Goal: Task Accomplishment & Management: Complete application form

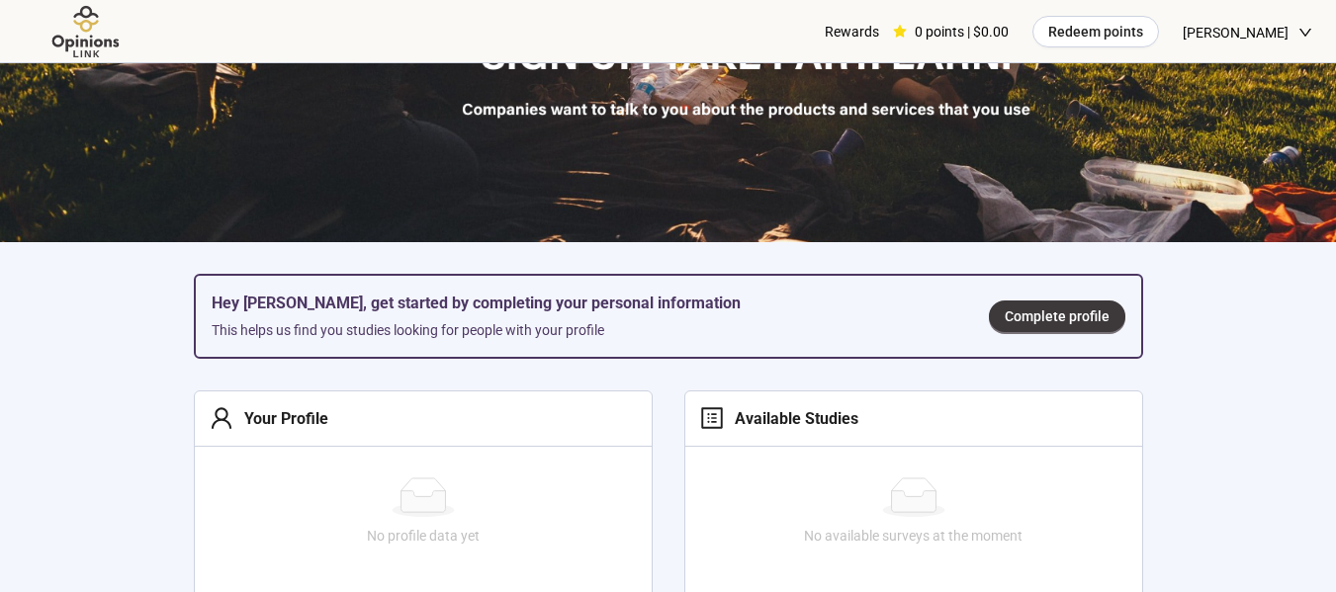
scroll to position [390, 0]
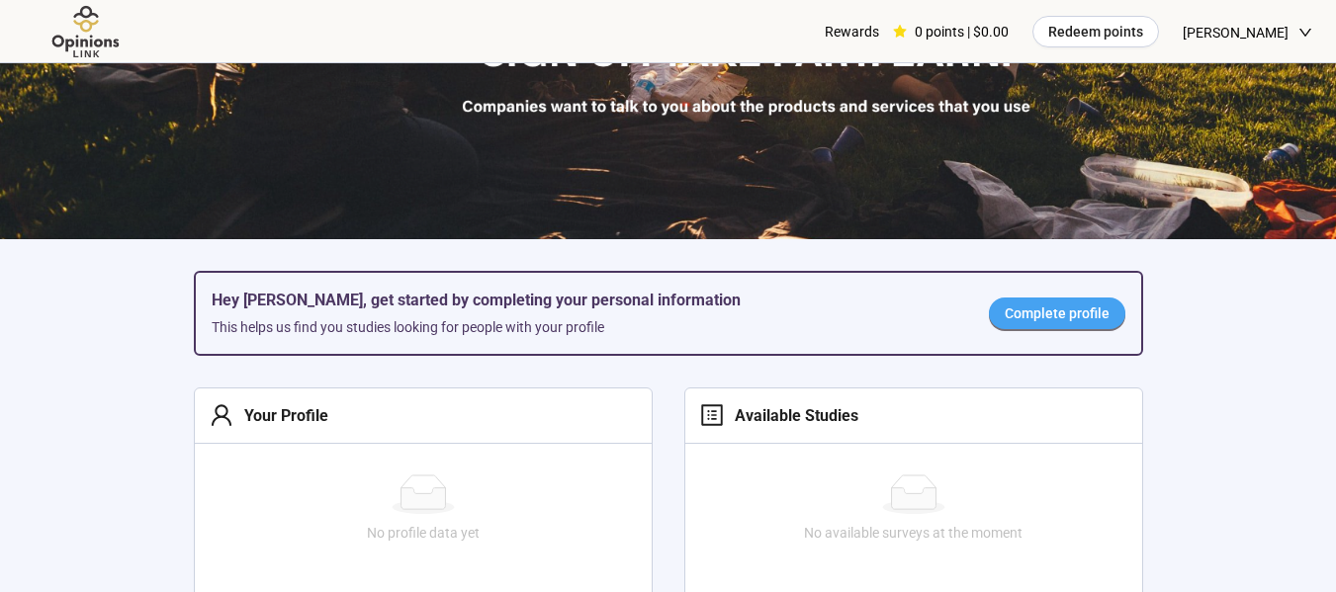
click at [1059, 318] on span "Complete profile" at bounding box center [1056, 313] width 105 height 22
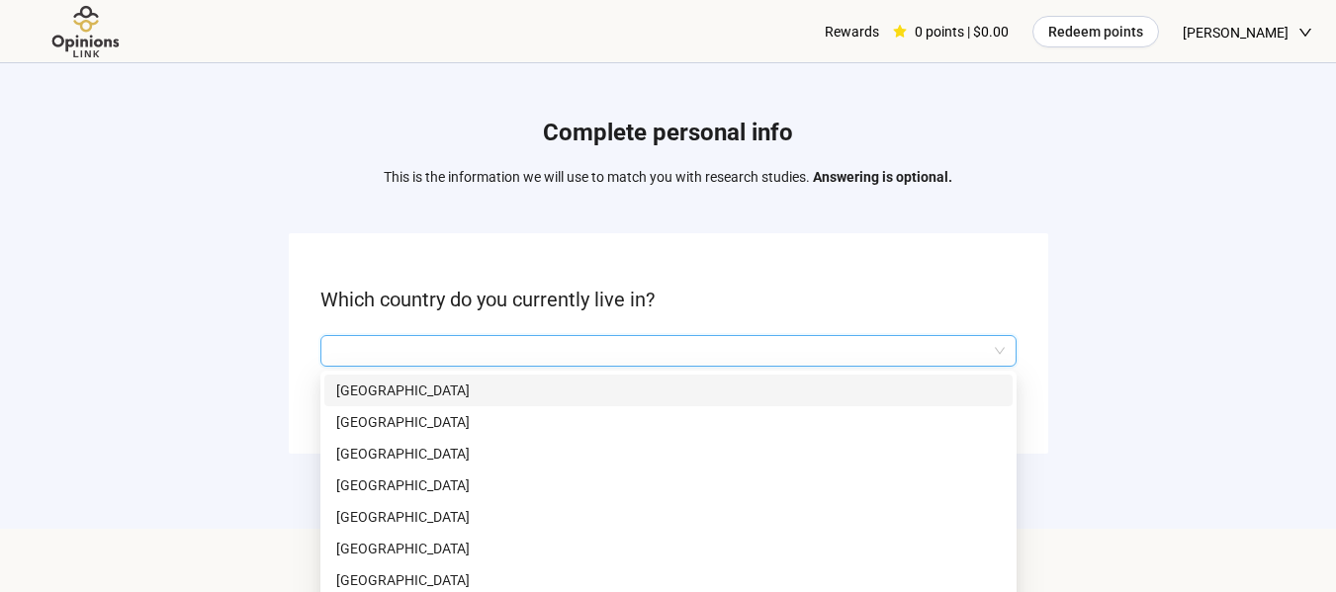
click at [907, 357] on input "search" at bounding box center [668, 351] width 672 height 30
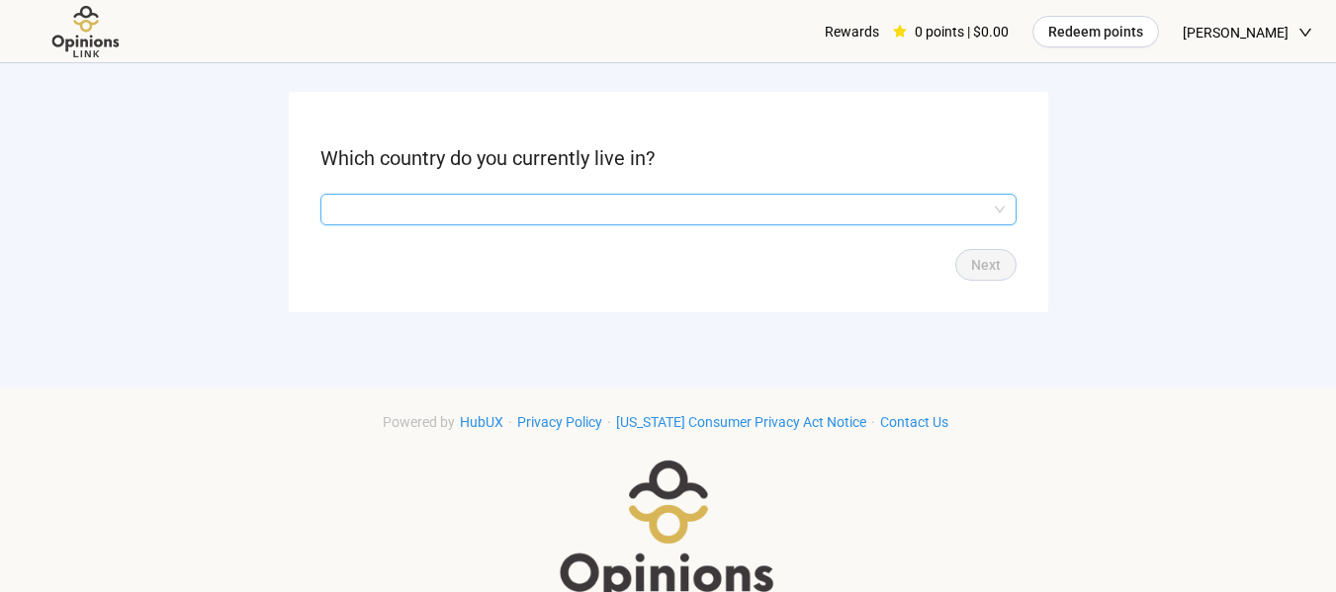
scroll to position [150, 0]
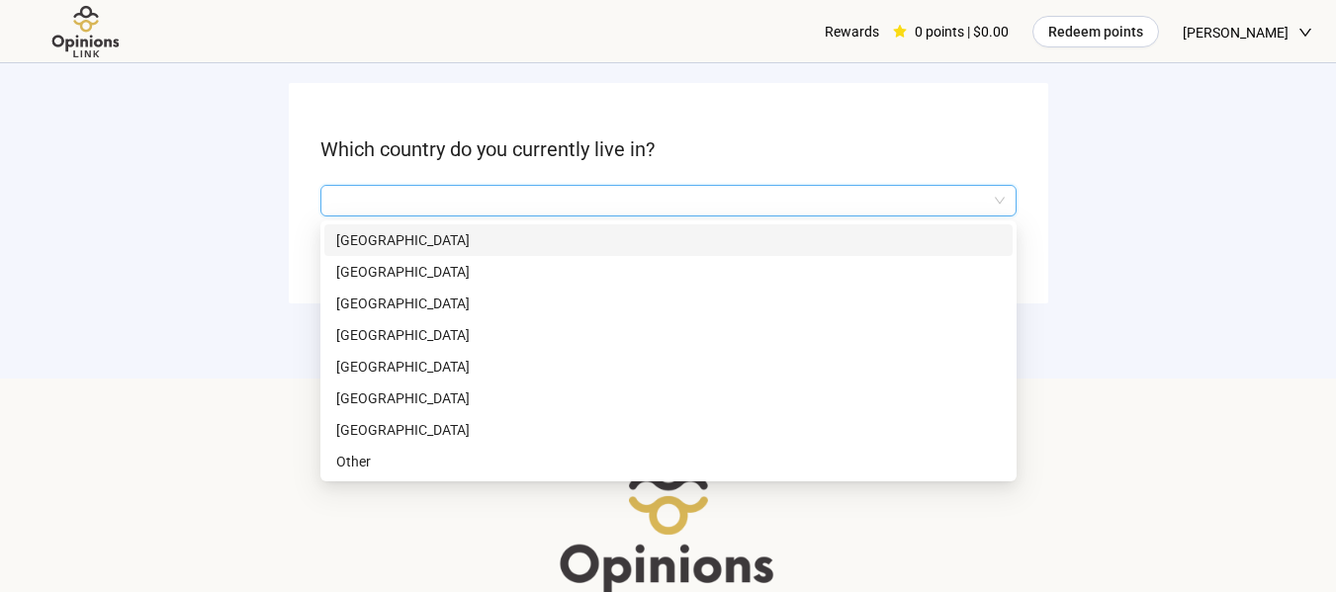
click at [989, 197] on input "search" at bounding box center [668, 201] width 672 height 30
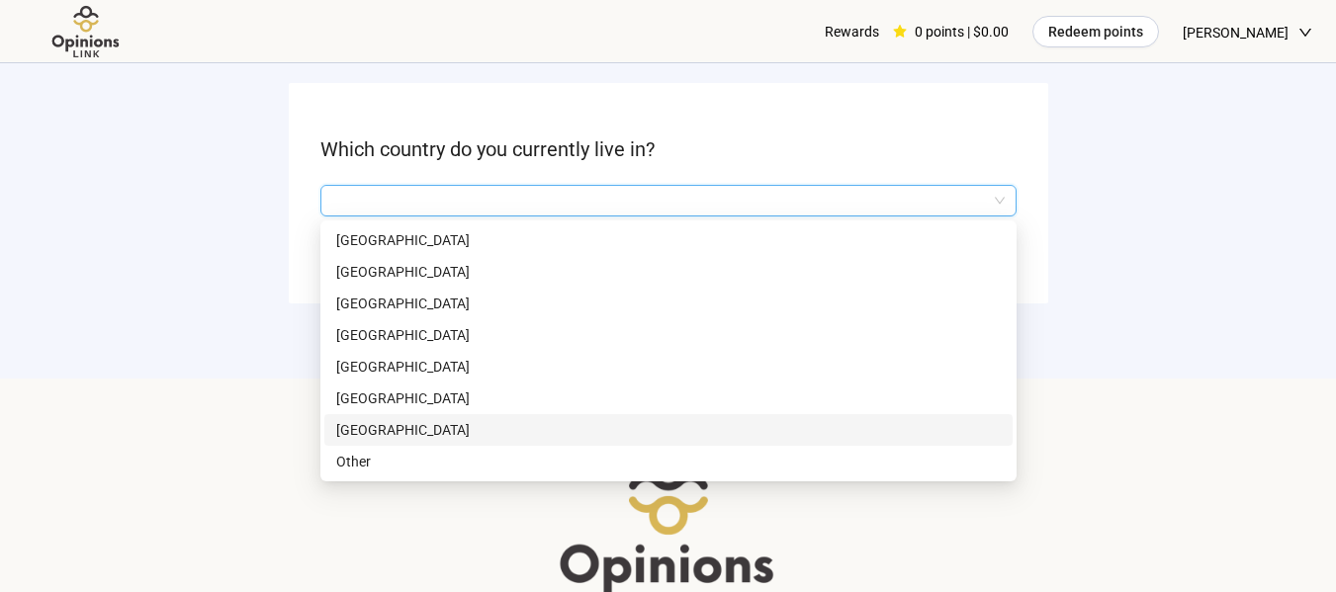
click at [382, 423] on p "[GEOGRAPHIC_DATA]" at bounding box center [668, 430] width 664 height 22
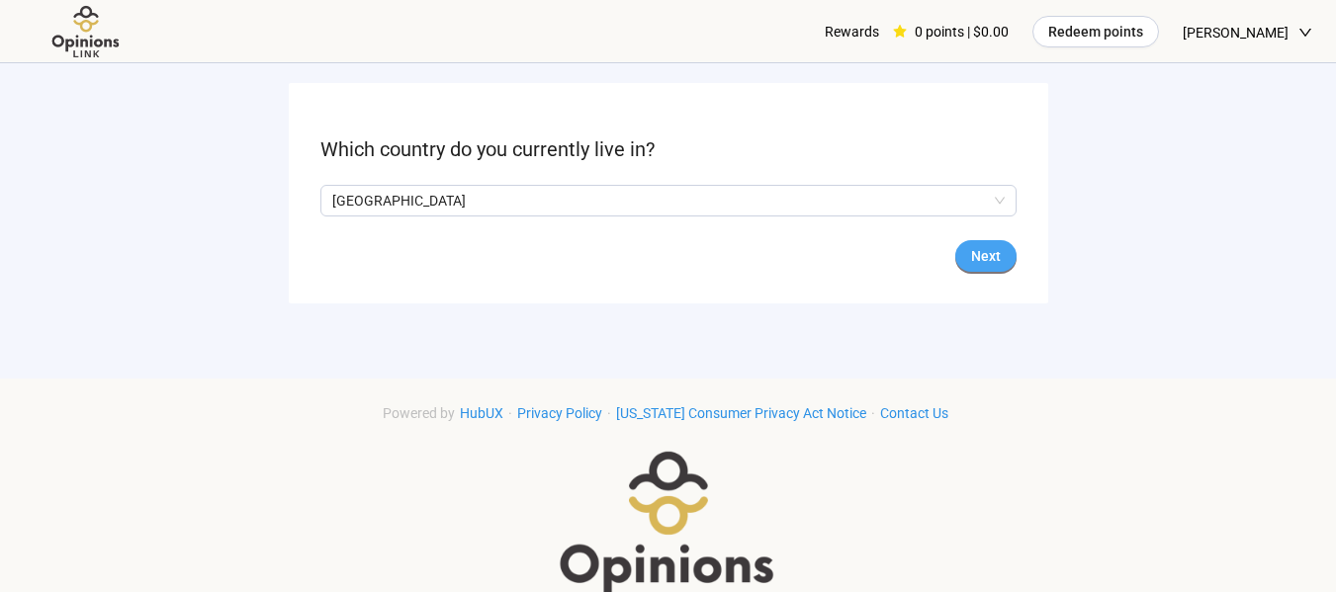
click at [977, 247] on span "Next" at bounding box center [986, 256] width 30 height 22
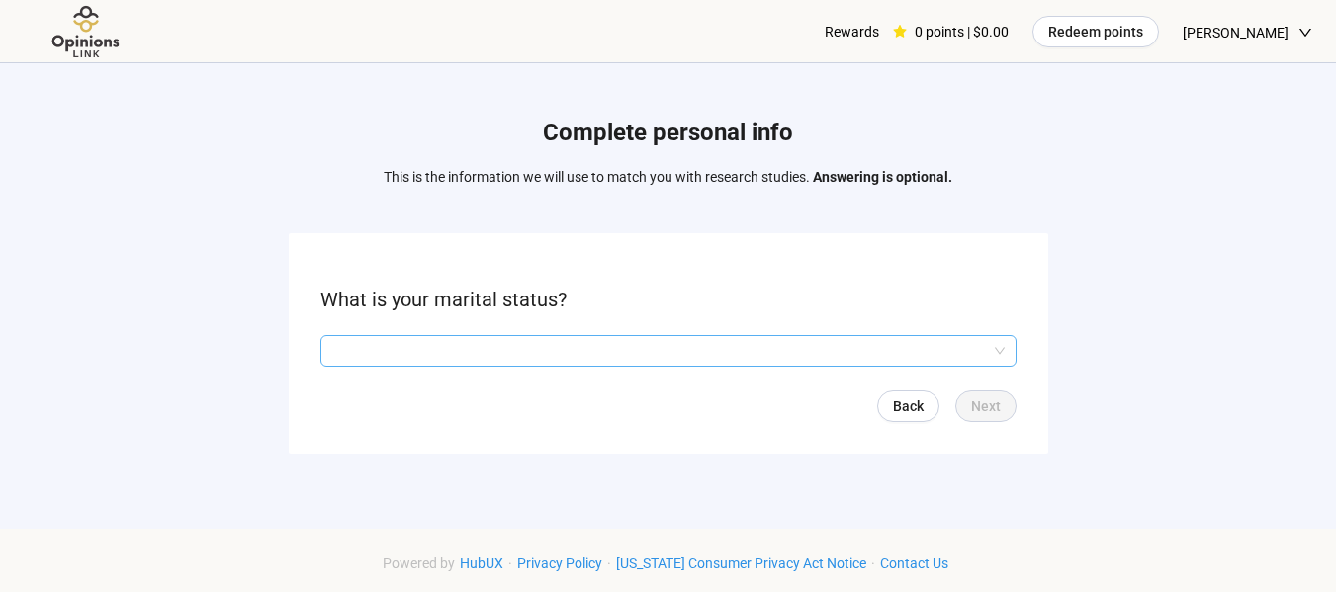
click at [969, 340] on input "search" at bounding box center [668, 351] width 672 height 30
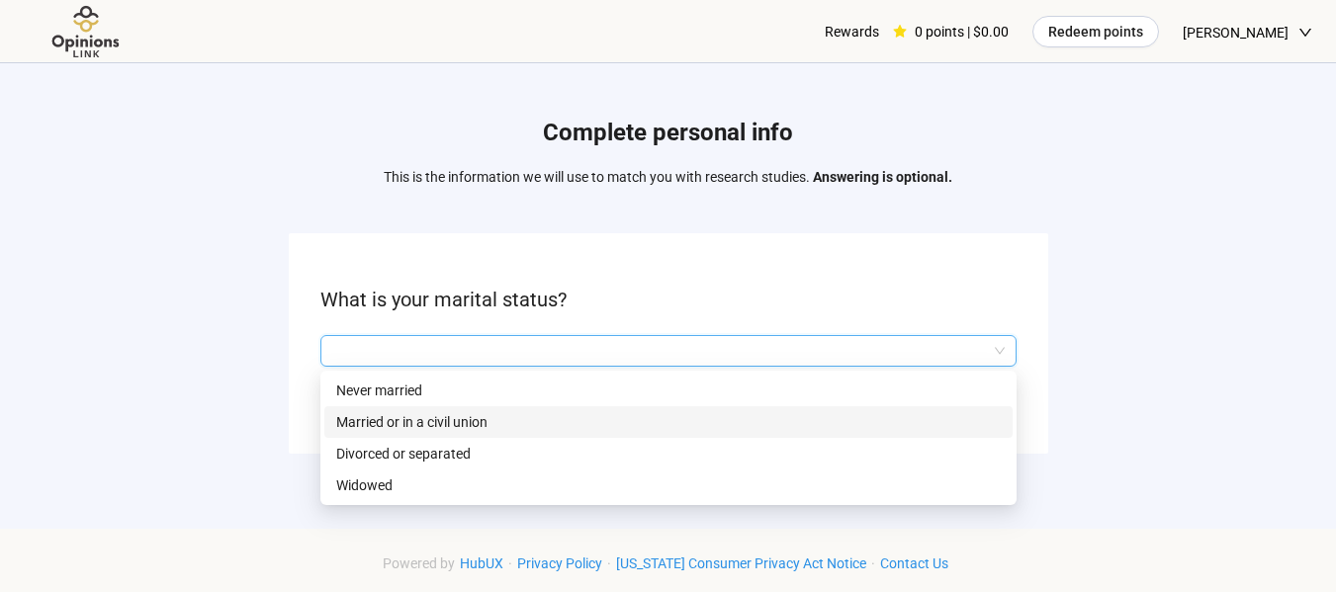
click at [392, 422] on p "Married or in a civil union" at bounding box center [668, 422] width 664 height 22
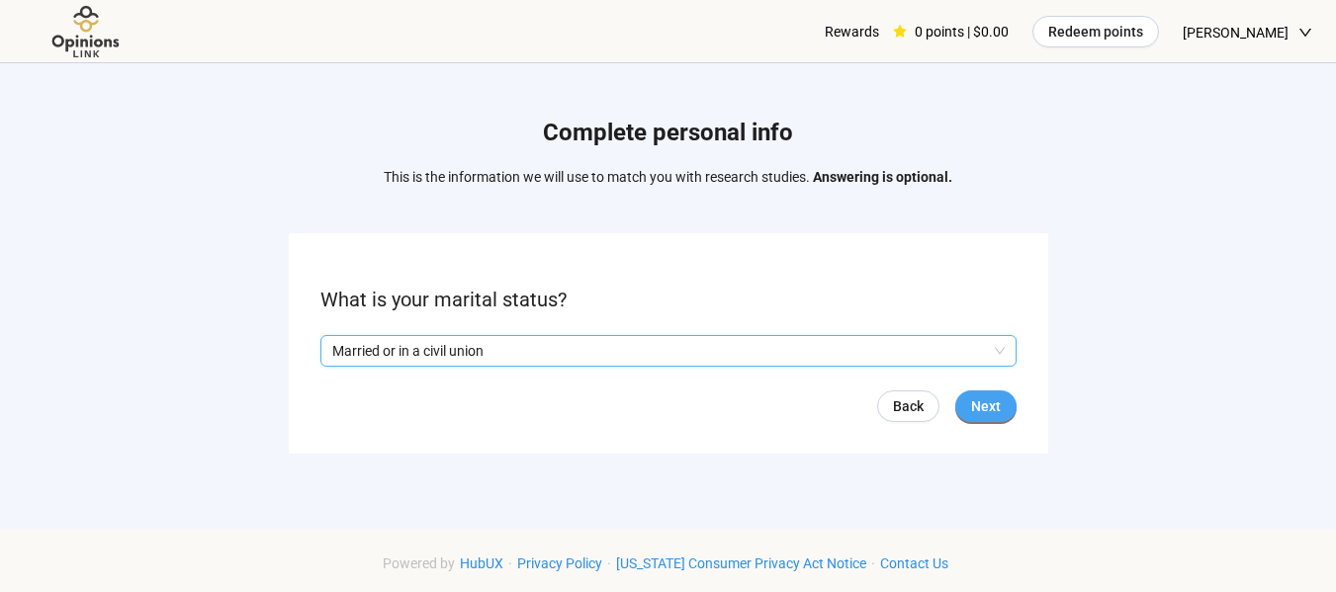
click at [1000, 411] on button "Next" at bounding box center [985, 406] width 61 height 32
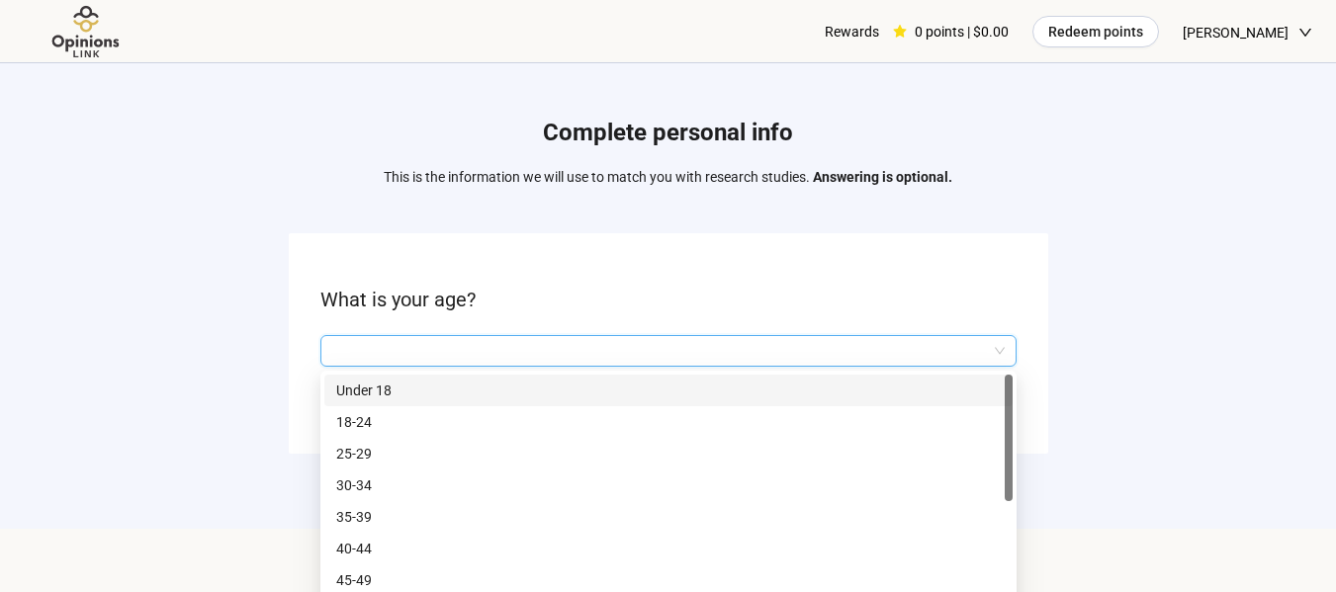
click at [770, 351] on input "search" at bounding box center [668, 351] width 672 height 30
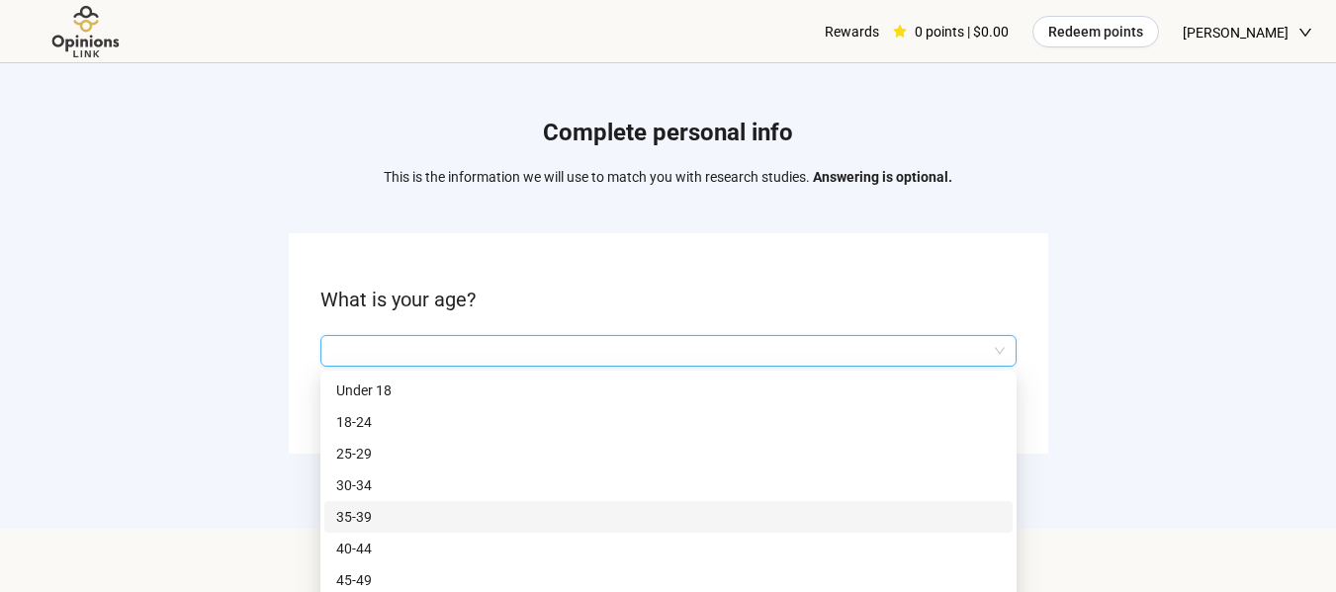
click at [363, 514] on p "35-39" at bounding box center [668, 517] width 664 height 22
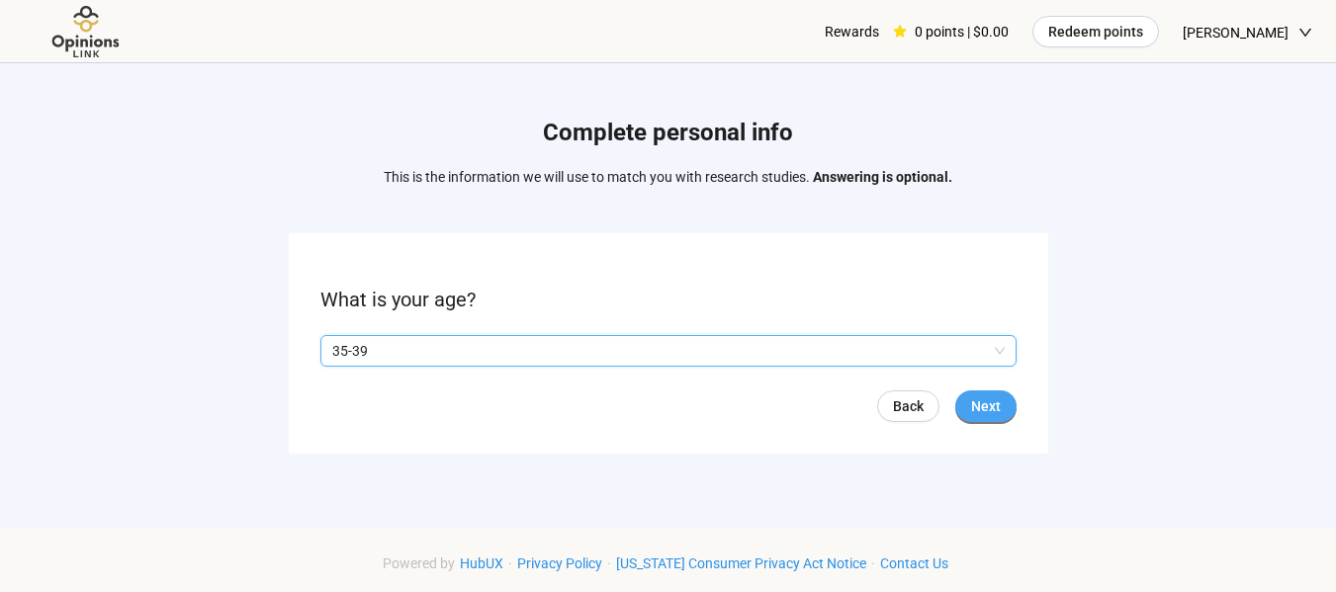
click at [994, 402] on span "Next" at bounding box center [986, 406] width 30 height 22
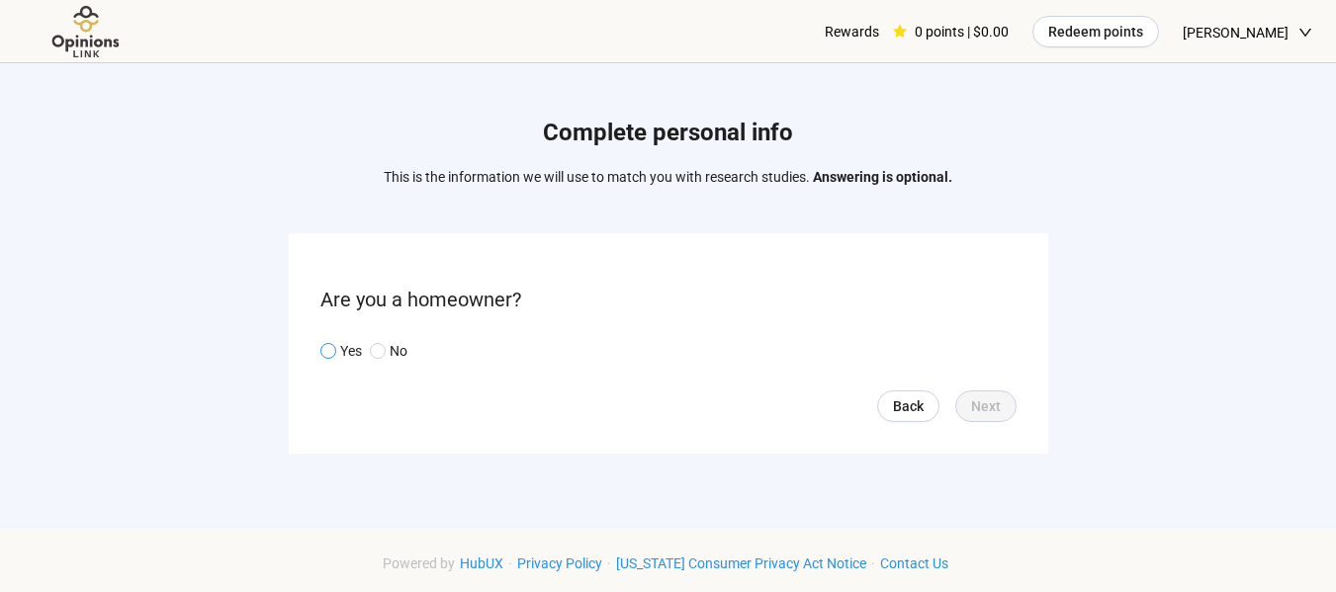
click at [333, 345] on span at bounding box center [328, 351] width 16 height 16
click at [990, 402] on span "Next" at bounding box center [986, 406] width 30 height 22
click at [713, 375] on form "What is your employment status? Back Next" at bounding box center [668, 343] width 759 height 220
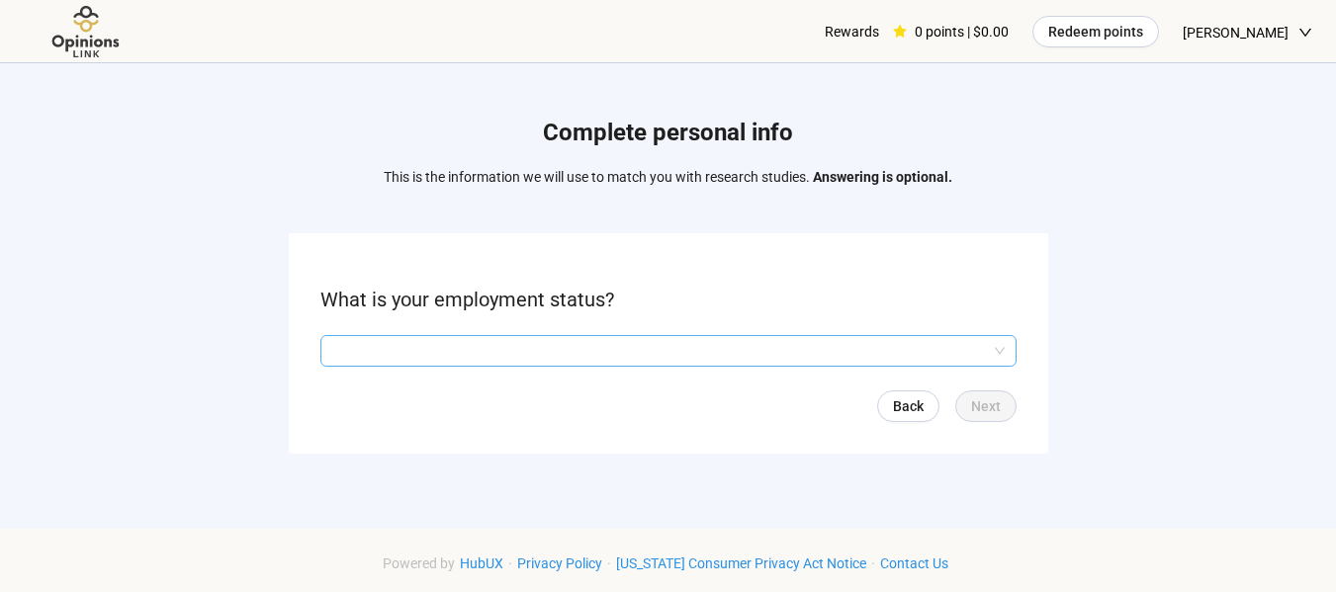
click at [701, 343] on input "search" at bounding box center [668, 351] width 672 height 30
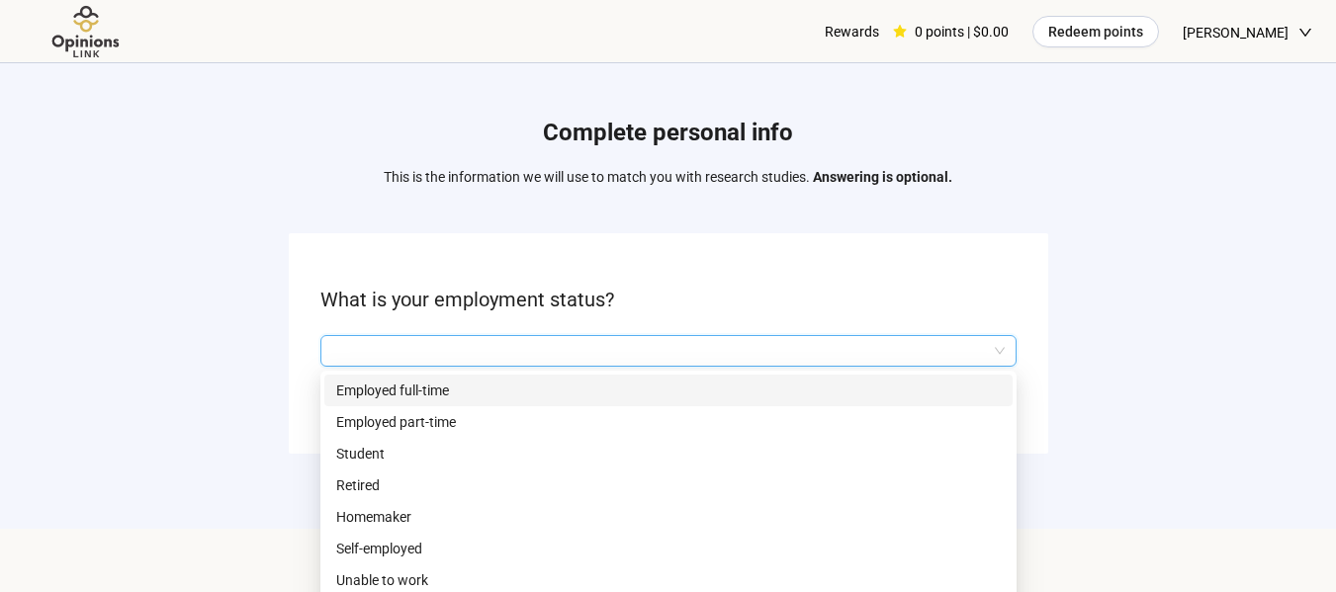
click at [406, 386] on p "Employed full-time" at bounding box center [668, 391] width 664 height 22
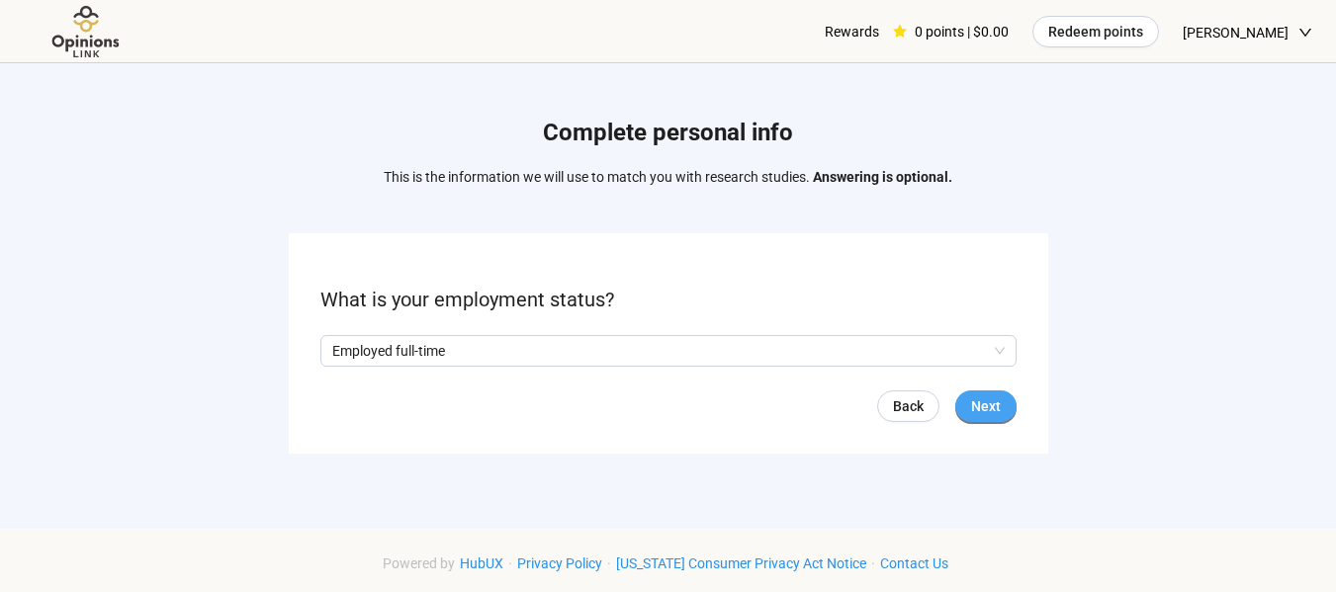
click at [978, 405] on span "Next" at bounding box center [986, 406] width 30 height 22
click at [607, 368] on form "What state do you reside in? Back Skip Next" at bounding box center [668, 343] width 759 height 220
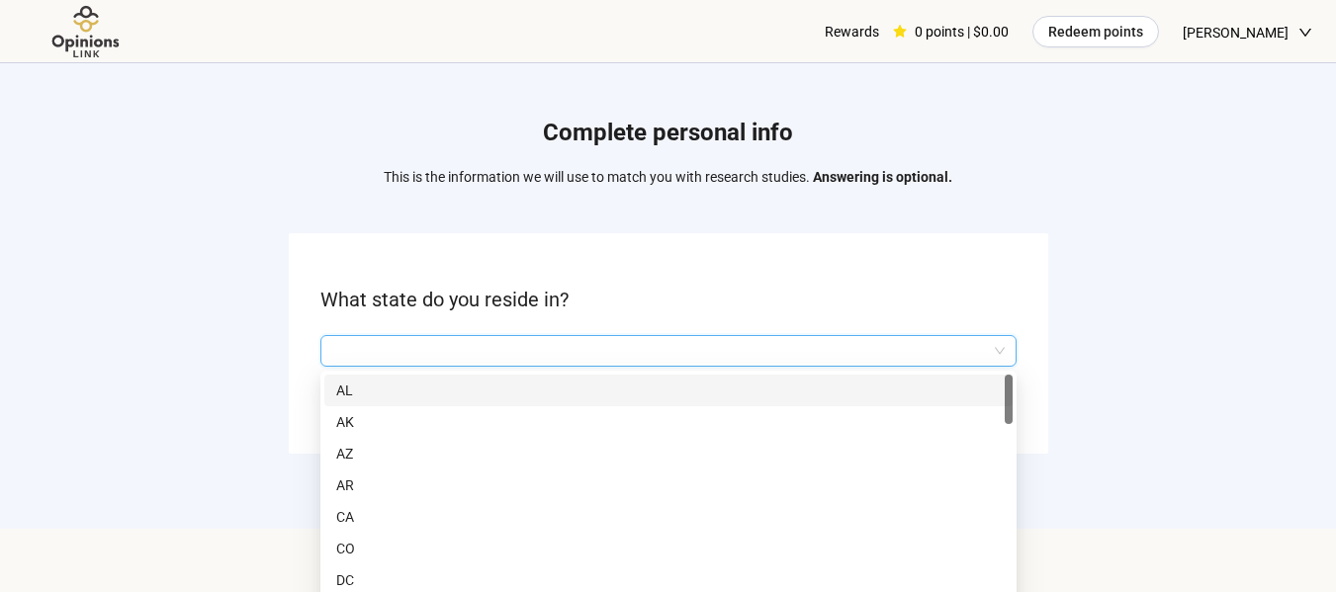
click at [589, 343] on input "search" at bounding box center [668, 351] width 672 height 30
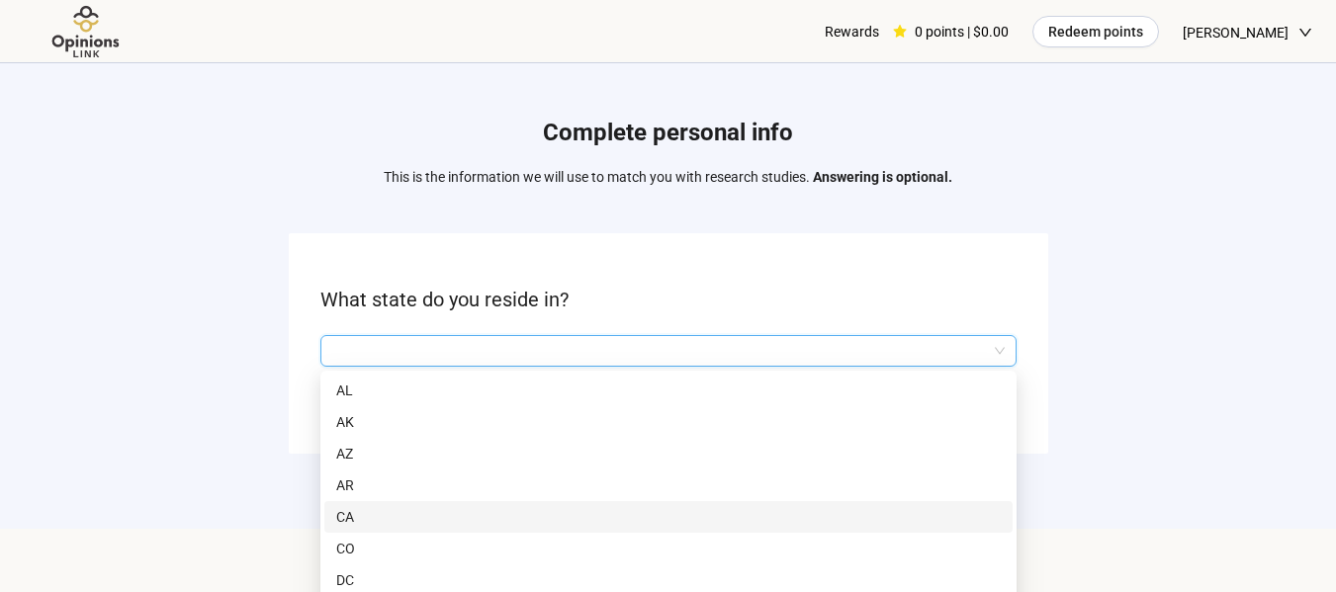
click at [359, 510] on p "CA" at bounding box center [668, 517] width 664 height 22
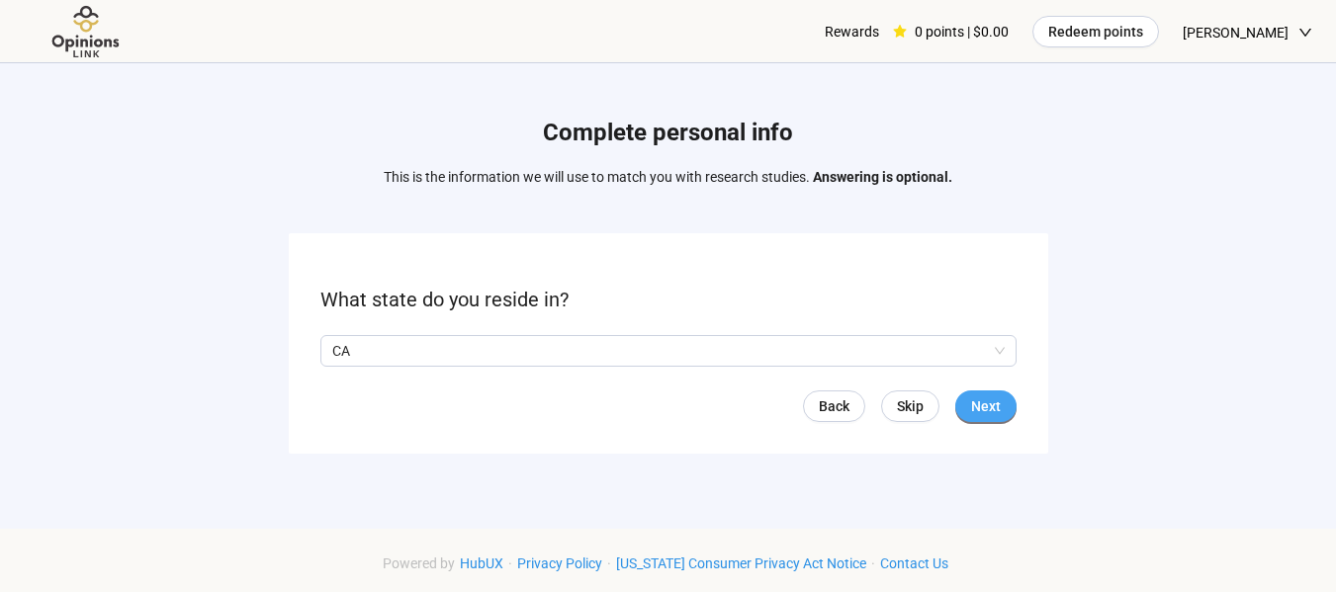
drag, startPoint x: 994, startPoint y: 384, endPoint x: 990, endPoint y: 399, distance: 16.6
click at [990, 399] on form "What state do you reside in? CA Q2hhcmFjdGVyaXN0aWNBbnN3ZXJOb2RlOmQyMGM5Y2E2LWI…" at bounding box center [668, 343] width 759 height 220
click at [990, 399] on span "Next" at bounding box center [986, 406] width 30 height 22
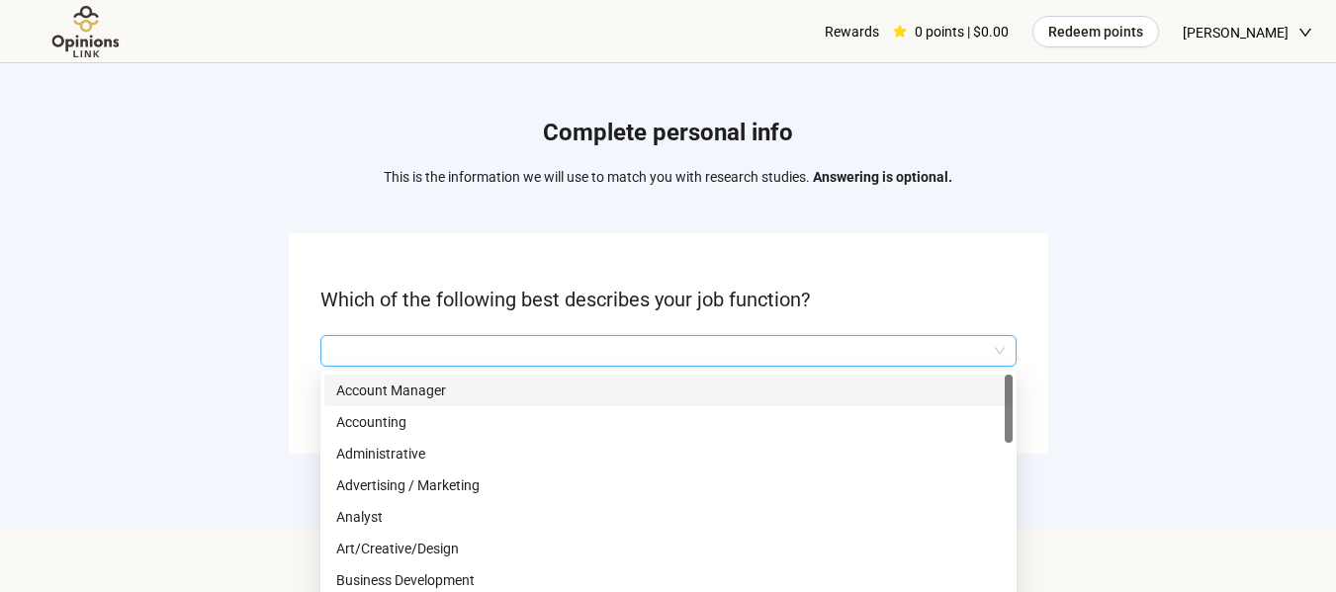
click at [899, 346] on input "search" at bounding box center [668, 351] width 672 height 30
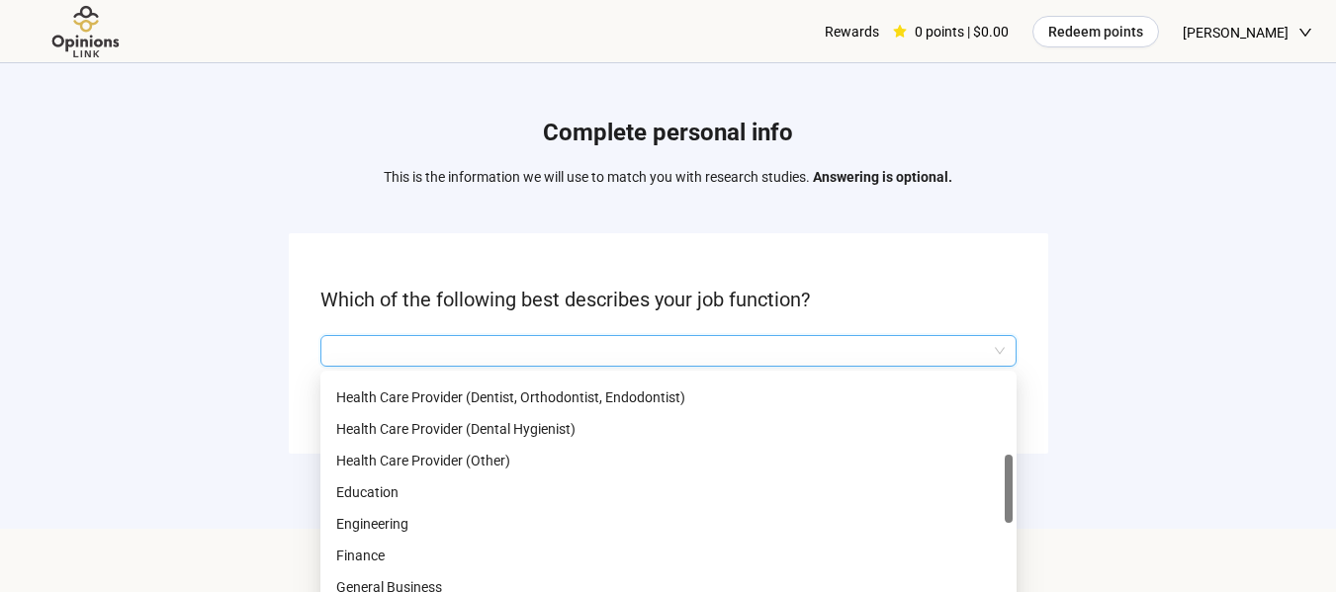
scroll to position [382, 0]
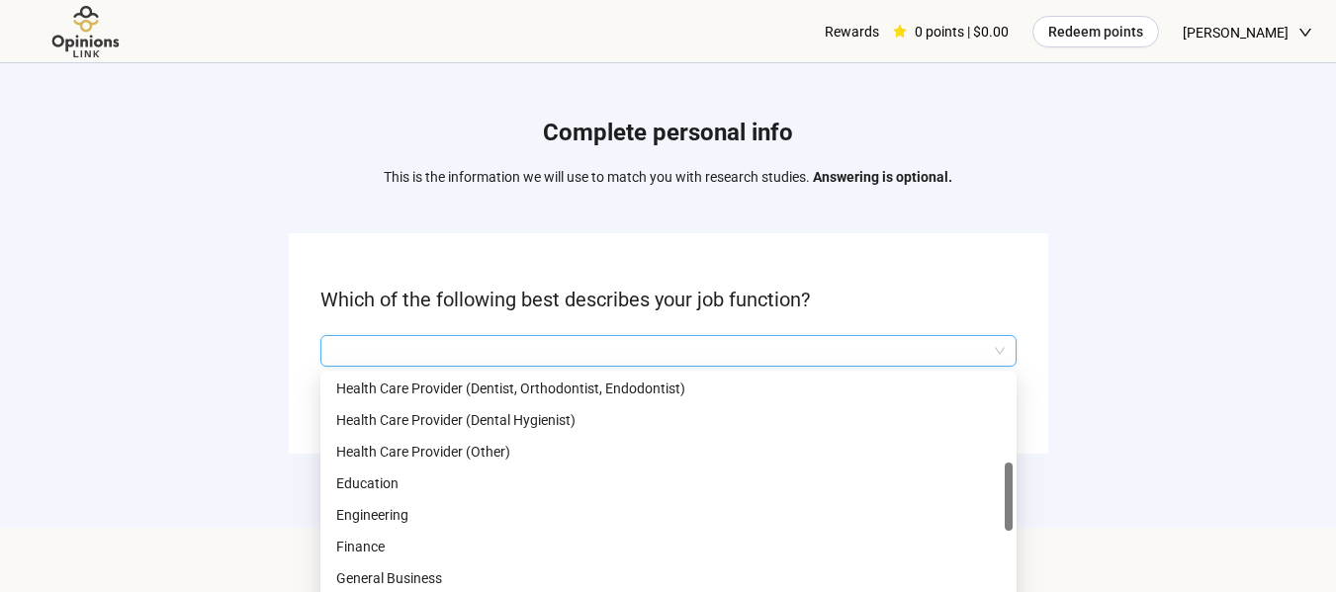
drag, startPoint x: 1008, startPoint y: 402, endPoint x: 1011, endPoint y: 491, distance: 89.0
click at [1011, 491] on div at bounding box center [1008, 497] width 8 height 68
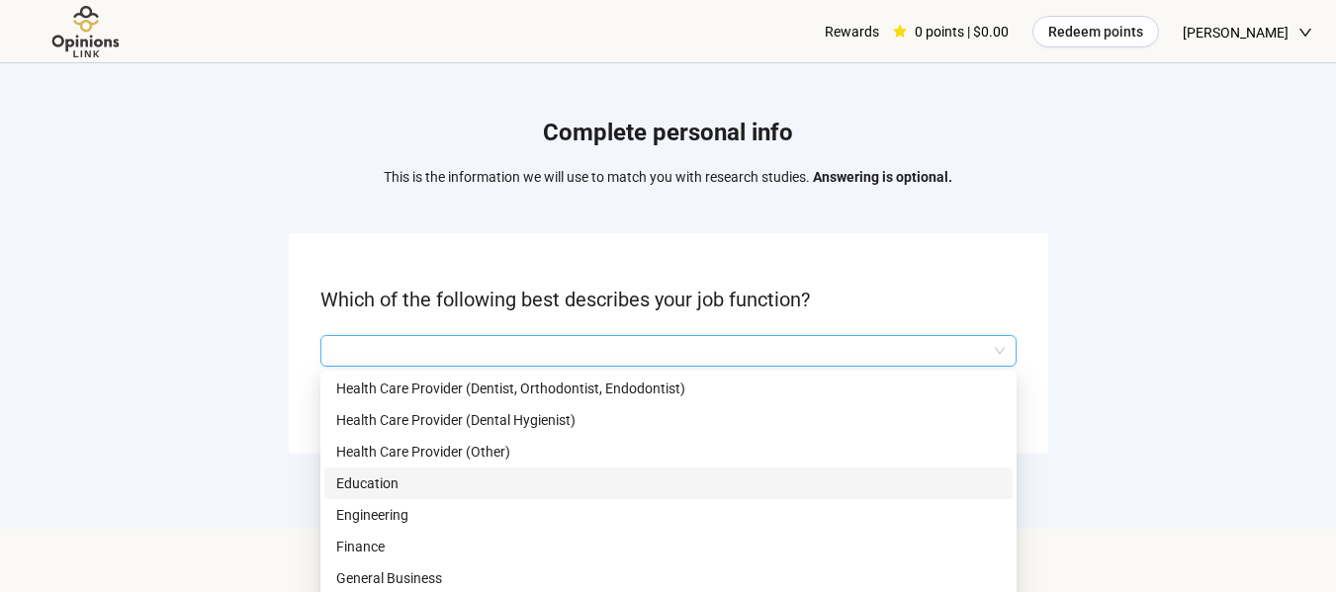
click at [362, 476] on p "Education" at bounding box center [668, 484] width 664 height 22
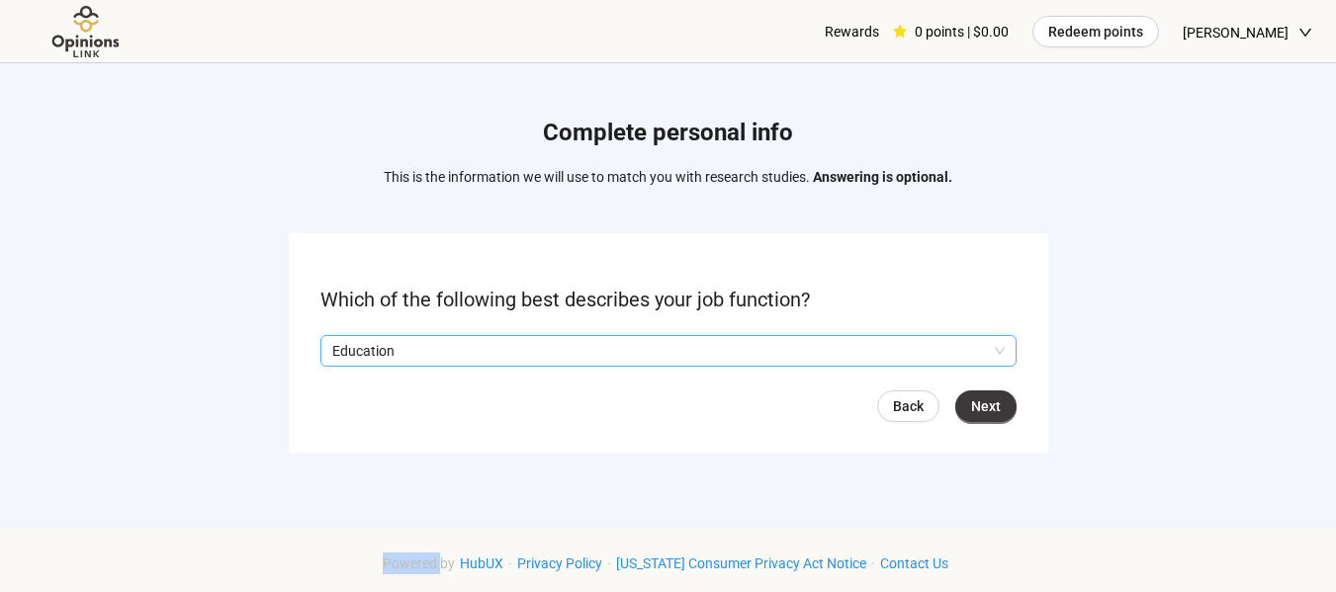
click at [362, 476] on div "Complete personal info This is the information we will use to match you with re…" at bounding box center [668, 290] width 1336 height 454
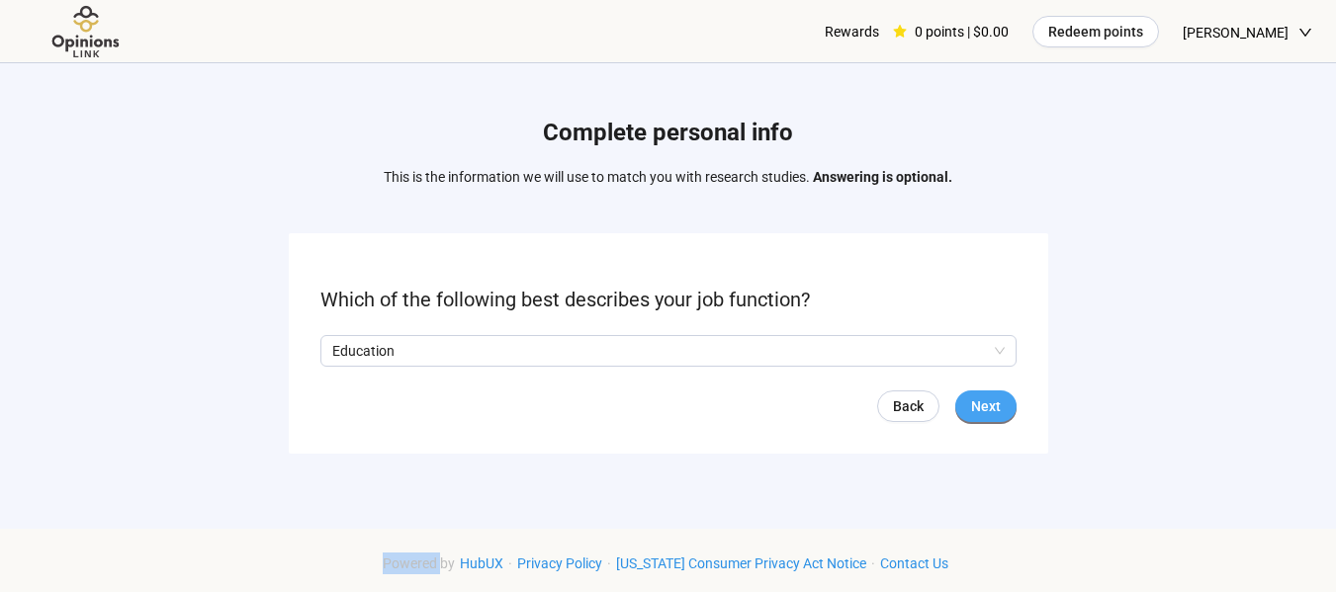
click at [978, 409] on span "Next" at bounding box center [986, 406] width 30 height 22
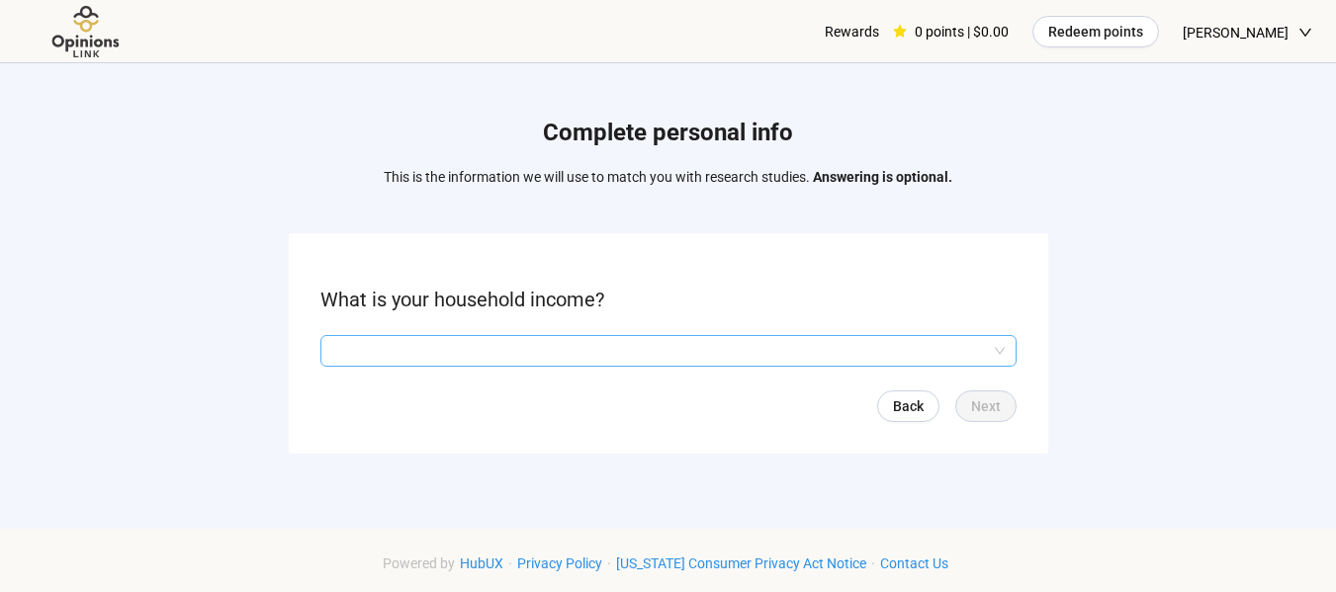
click at [886, 355] on input "search" at bounding box center [668, 351] width 672 height 30
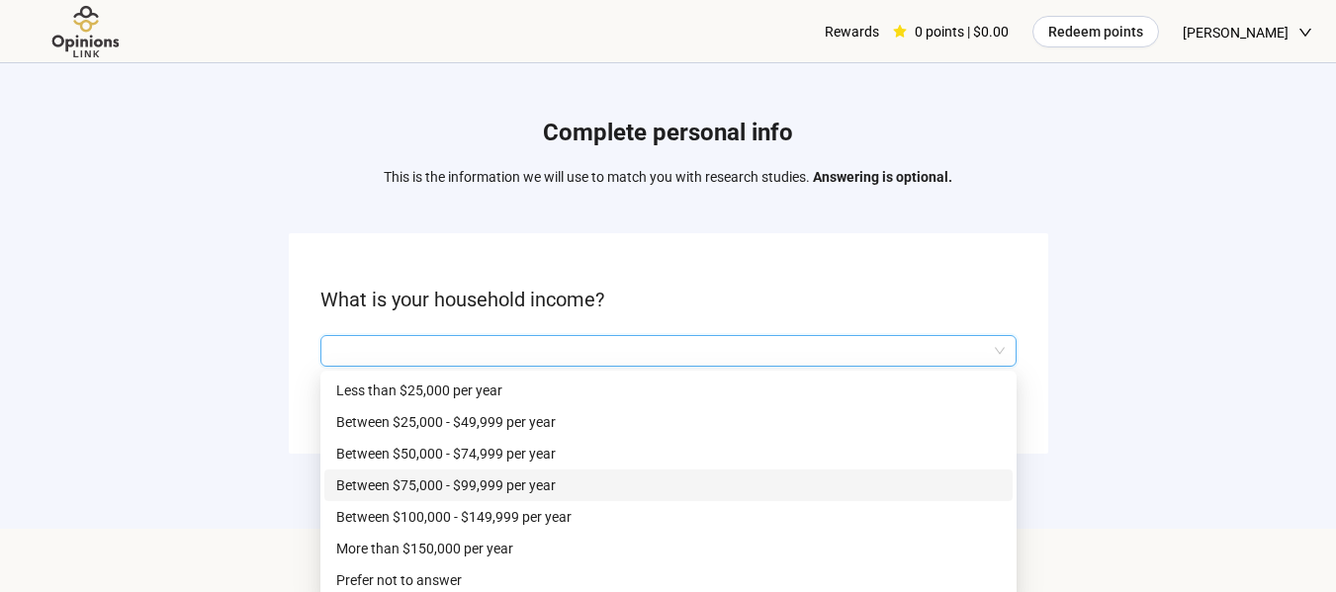
click at [482, 483] on p "Between $75,000 - $99,999 per year" at bounding box center [668, 485] width 664 height 22
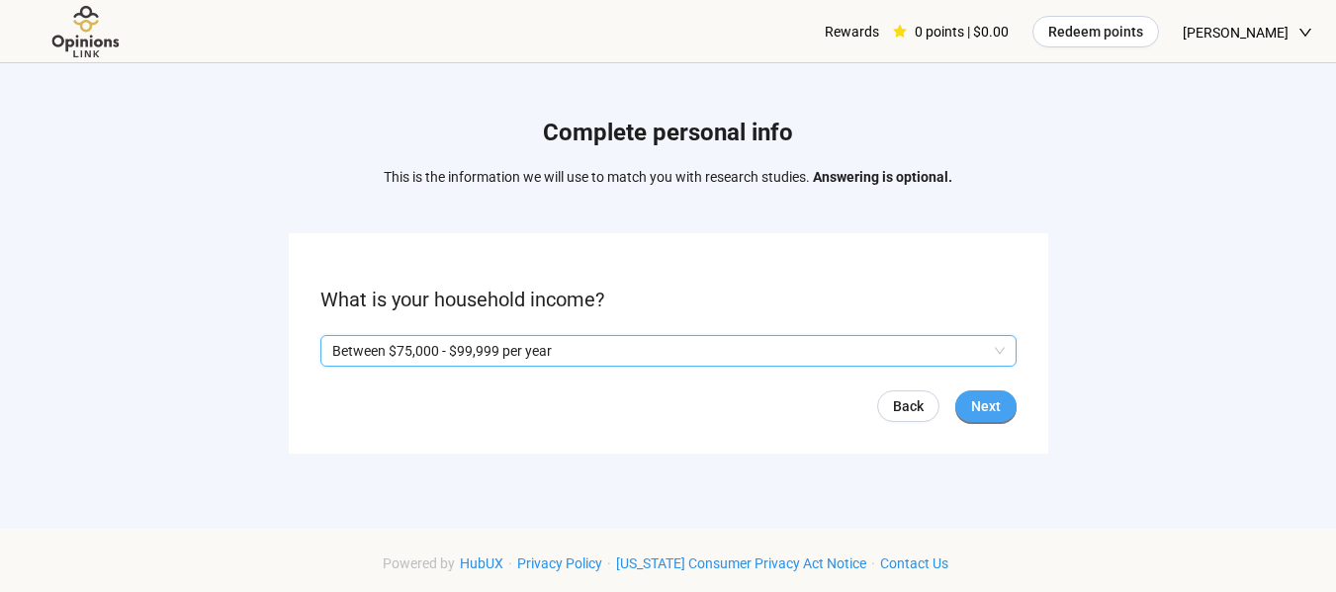
click at [998, 398] on span "Next" at bounding box center [986, 406] width 30 height 22
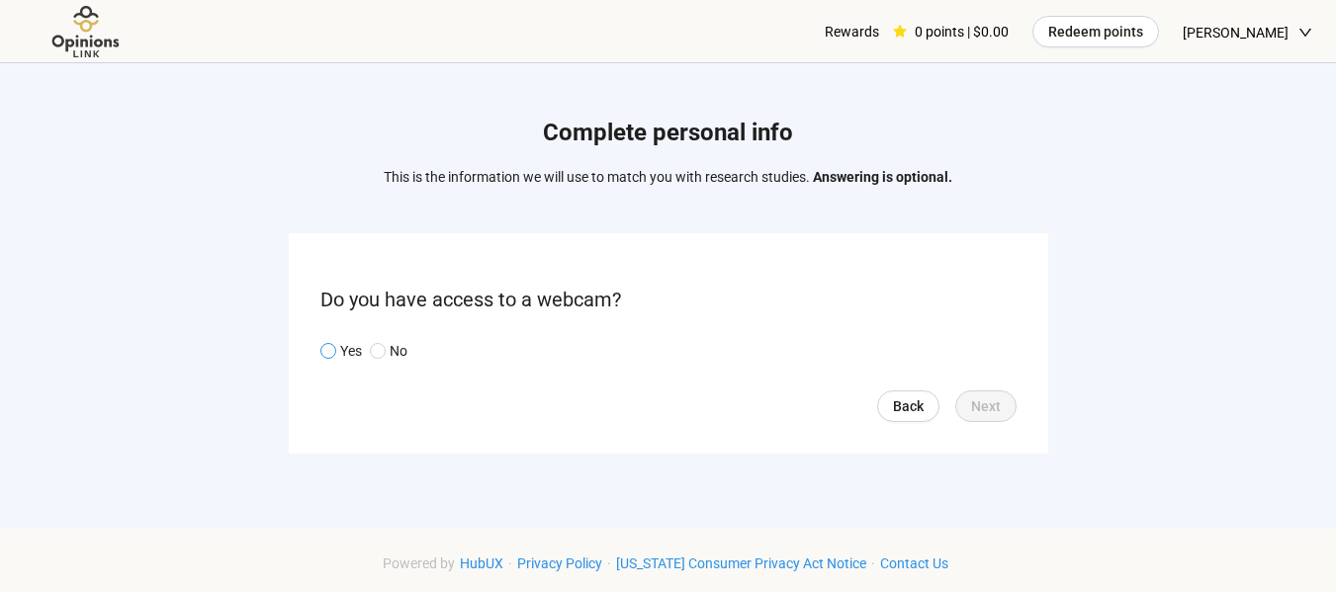
click at [340, 343] on p "Yes" at bounding box center [351, 351] width 22 height 22
click at [992, 409] on span "Next" at bounding box center [986, 406] width 30 height 22
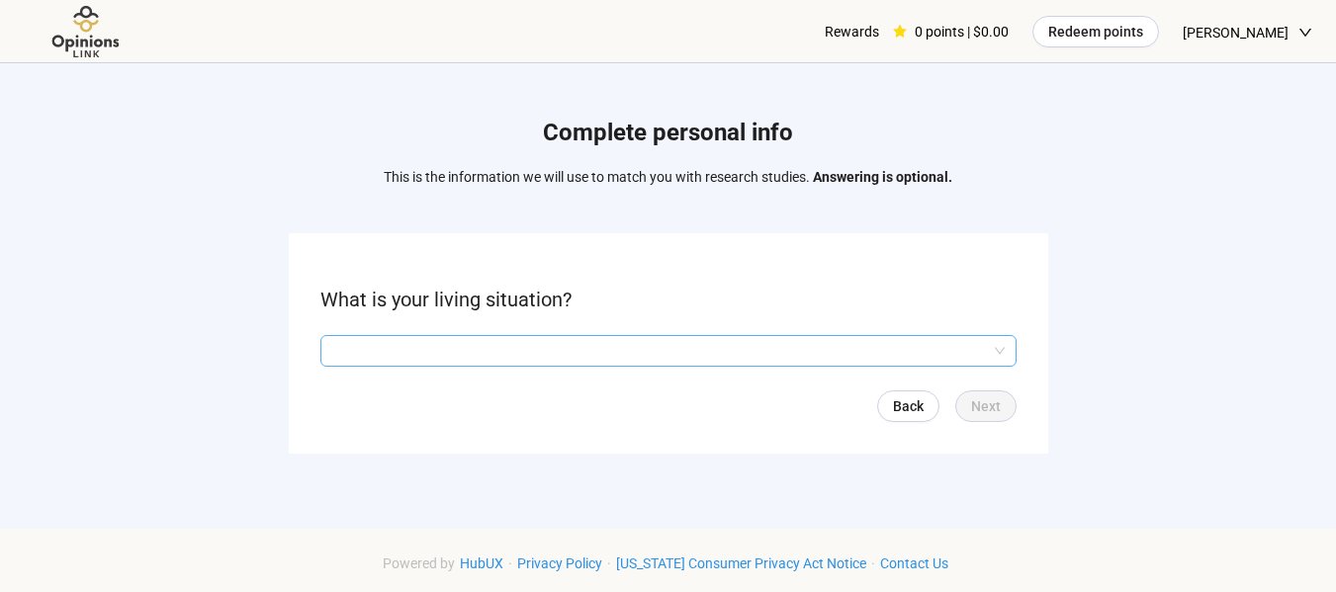
click at [869, 348] on input "search" at bounding box center [668, 351] width 672 height 30
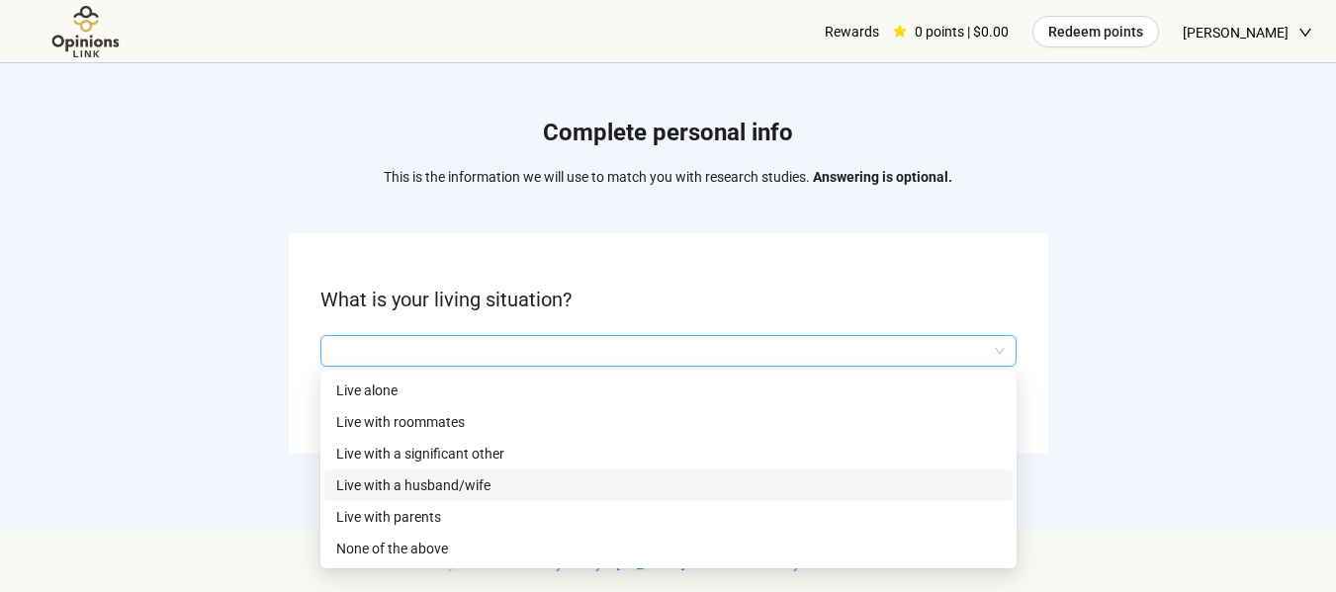
click at [391, 481] on p "Live with a husband/wife" at bounding box center [668, 485] width 664 height 22
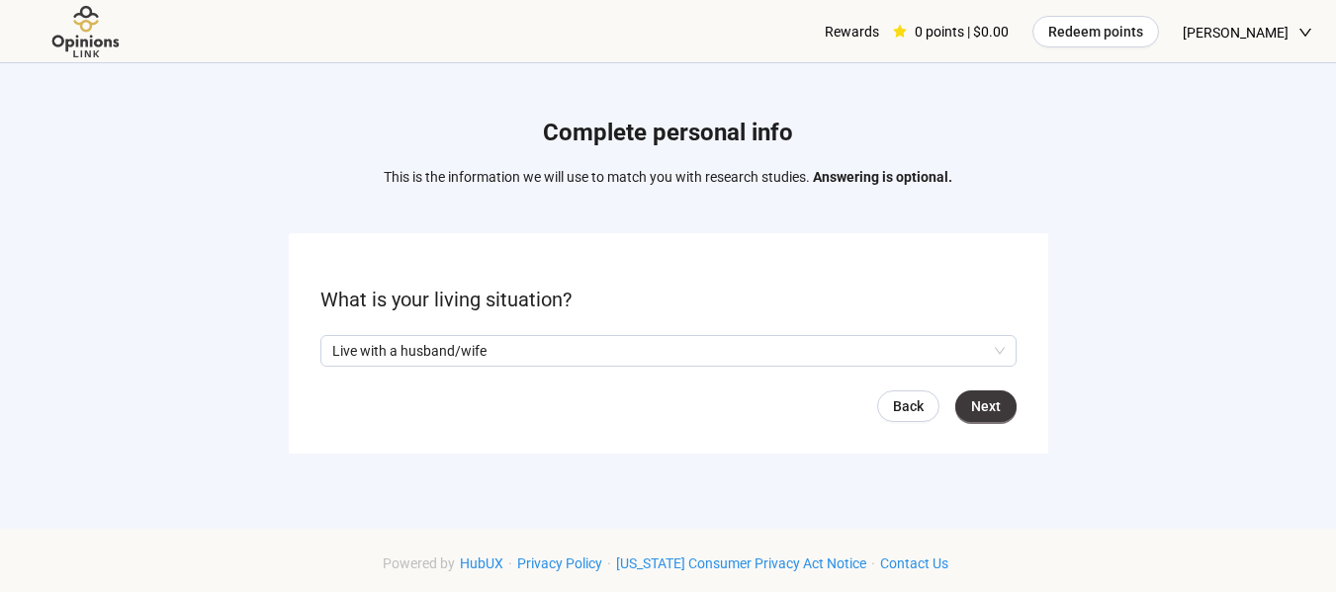
click at [987, 386] on form "What is your living situation? Live with a husband/wife Q2hhcmFjdGVyaXN0aWNBbnN…" at bounding box center [668, 343] width 759 height 220
click at [990, 404] on span "Next" at bounding box center [986, 406] width 30 height 22
click at [855, 376] on form "What is your highest form of education? Back Next" at bounding box center [668, 343] width 759 height 220
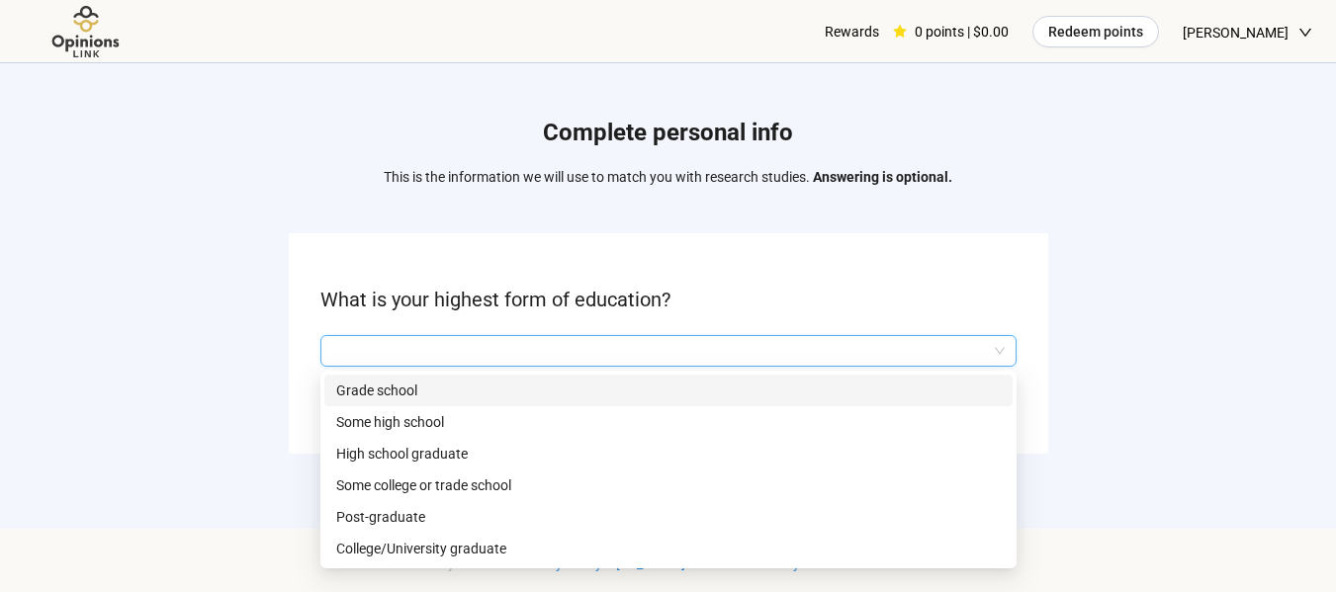
click at [837, 357] on input "search" at bounding box center [668, 351] width 672 height 30
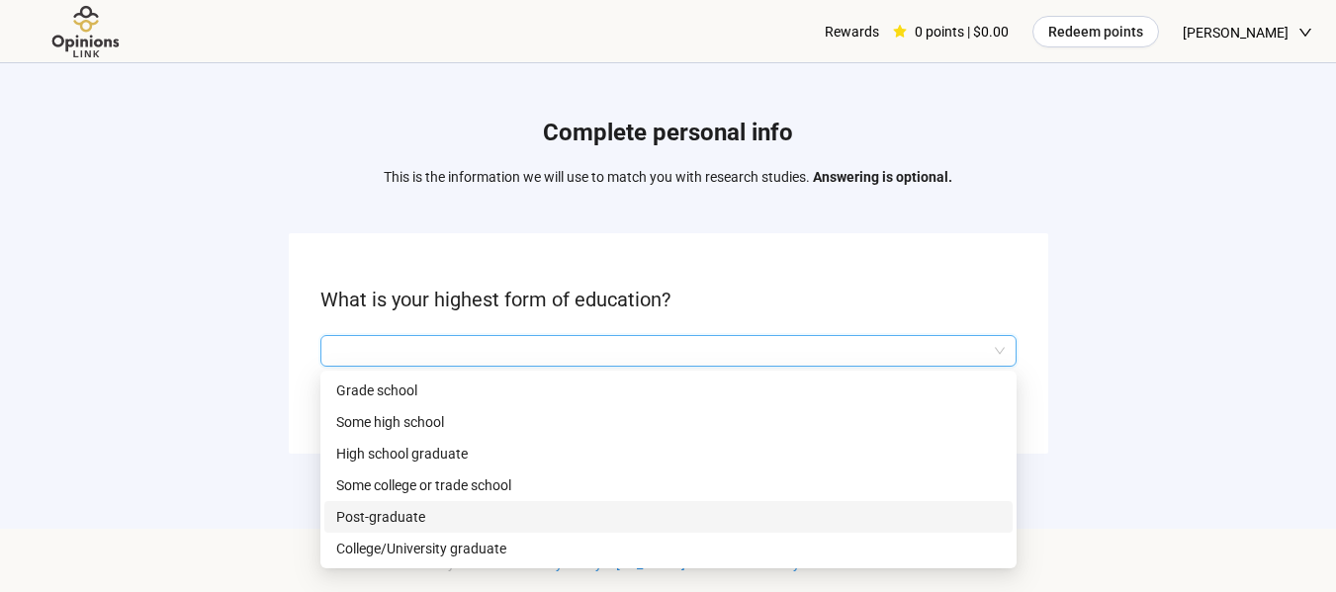
click at [391, 510] on p "Post-graduate" at bounding box center [668, 517] width 664 height 22
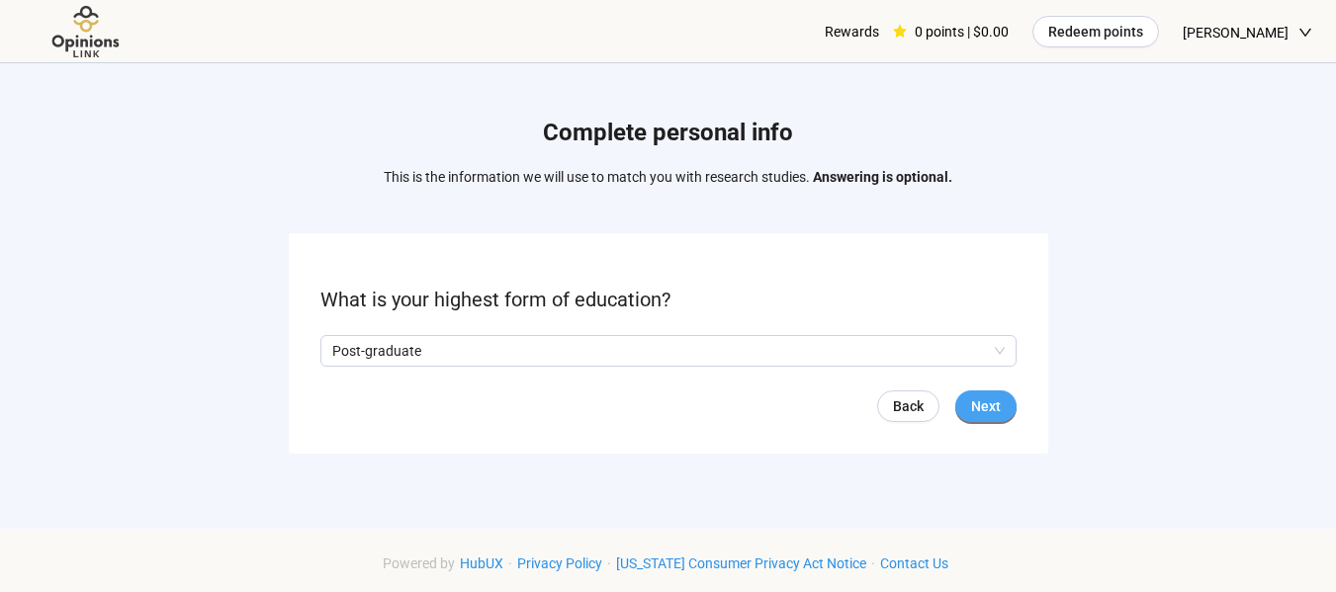
click at [984, 390] on button "Next" at bounding box center [985, 406] width 61 height 32
click at [892, 360] on input "search" at bounding box center [668, 351] width 672 height 30
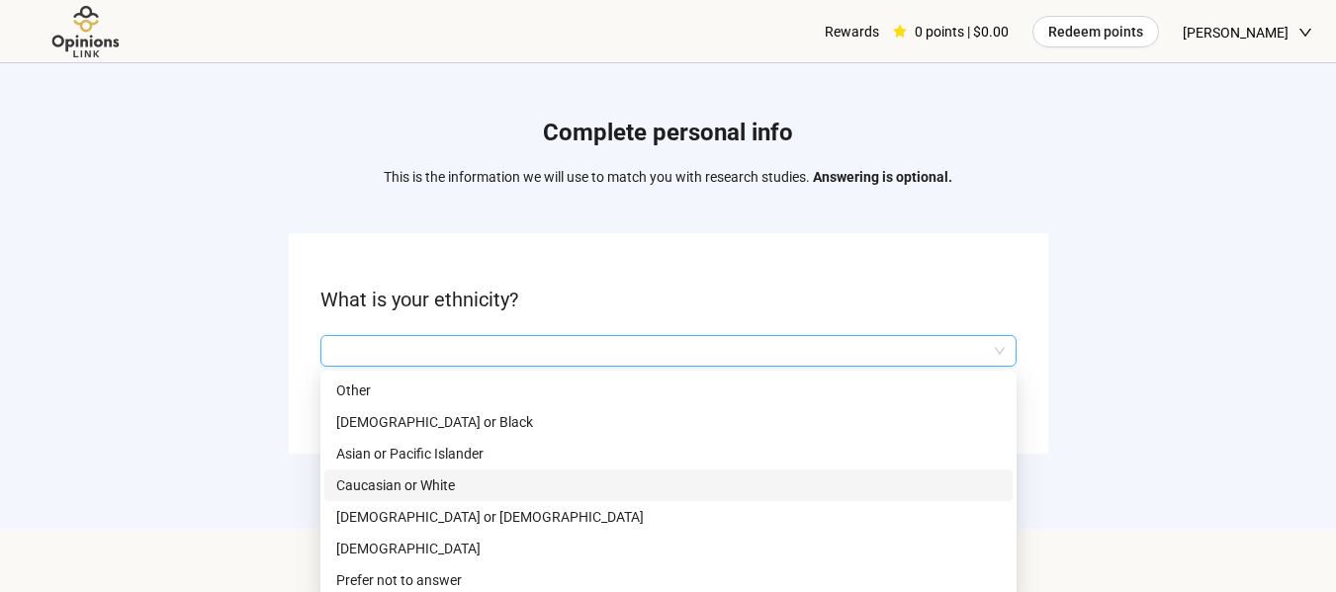
click at [394, 486] on p "Caucasian or White" at bounding box center [668, 485] width 664 height 22
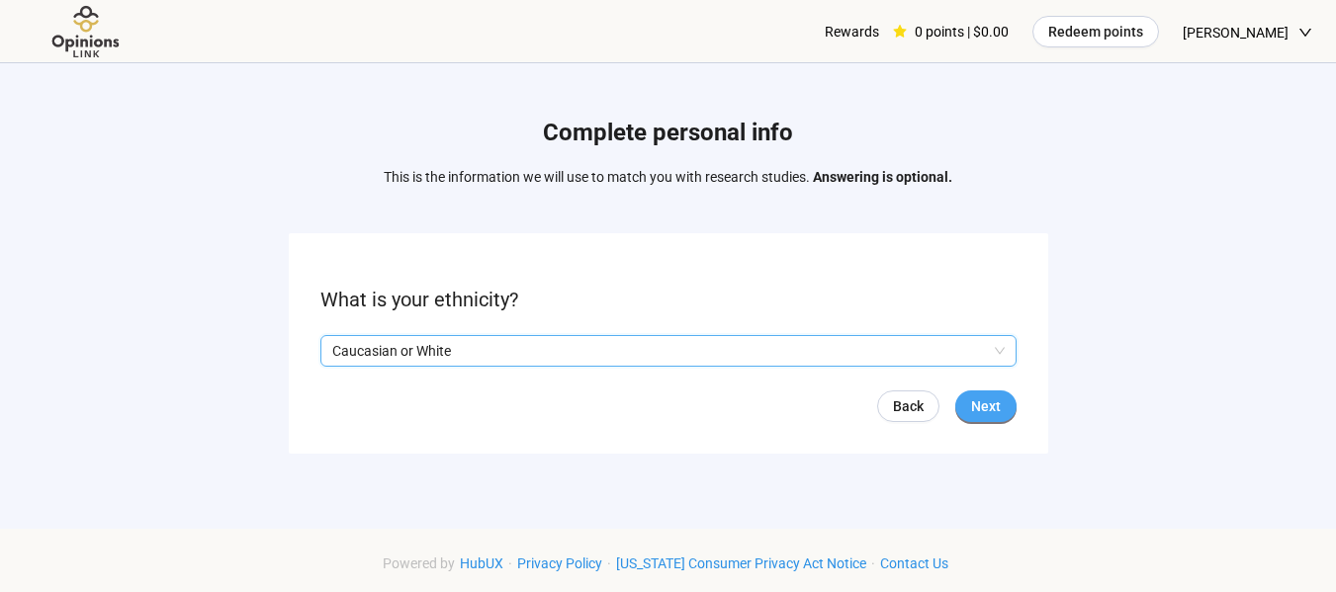
click at [992, 400] on span "Next" at bounding box center [986, 406] width 30 height 22
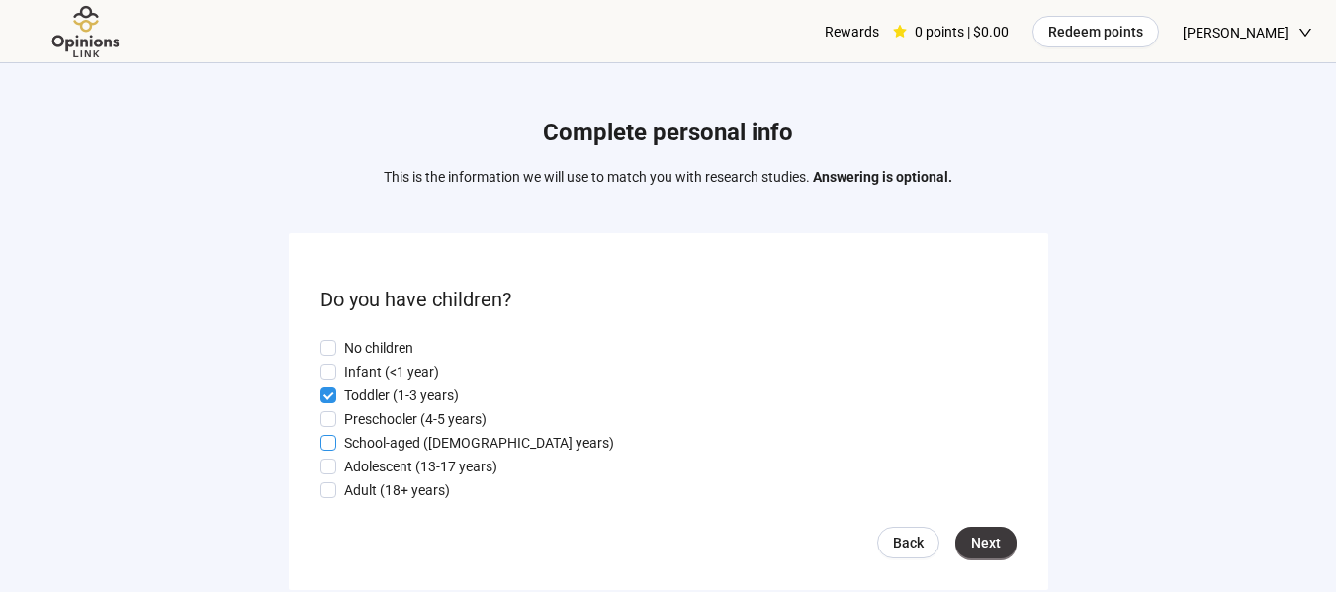
click at [322, 442] on span at bounding box center [328, 443] width 16 height 16
click at [968, 543] on button "Next" at bounding box center [985, 543] width 61 height 32
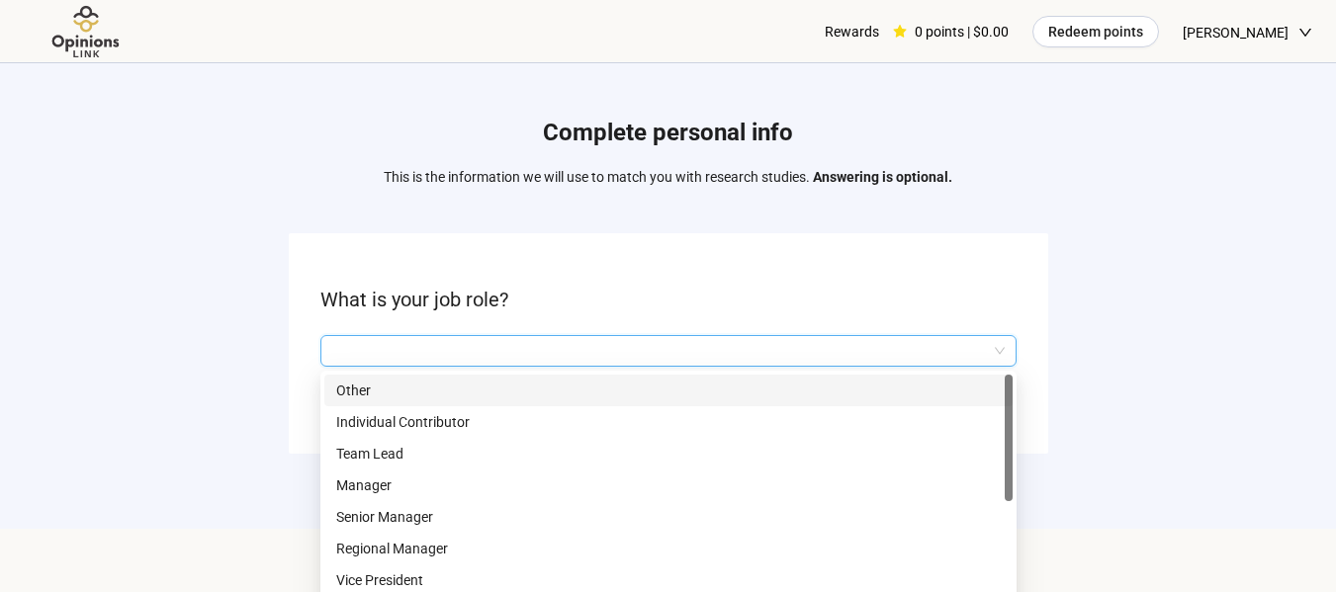
click at [666, 336] on input "search" at bounding box center [668, 351] width 672 height 30
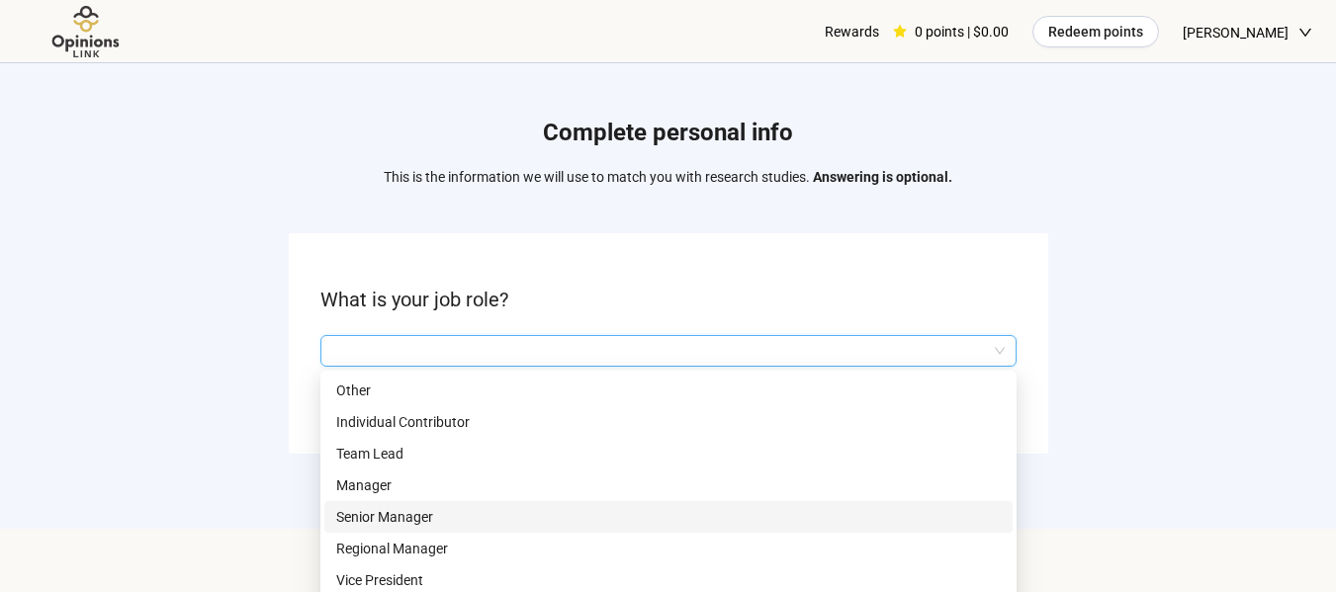
click at [415, 507] on p "Senior Manager" at bounding box center [668, 517] width 664 height 22
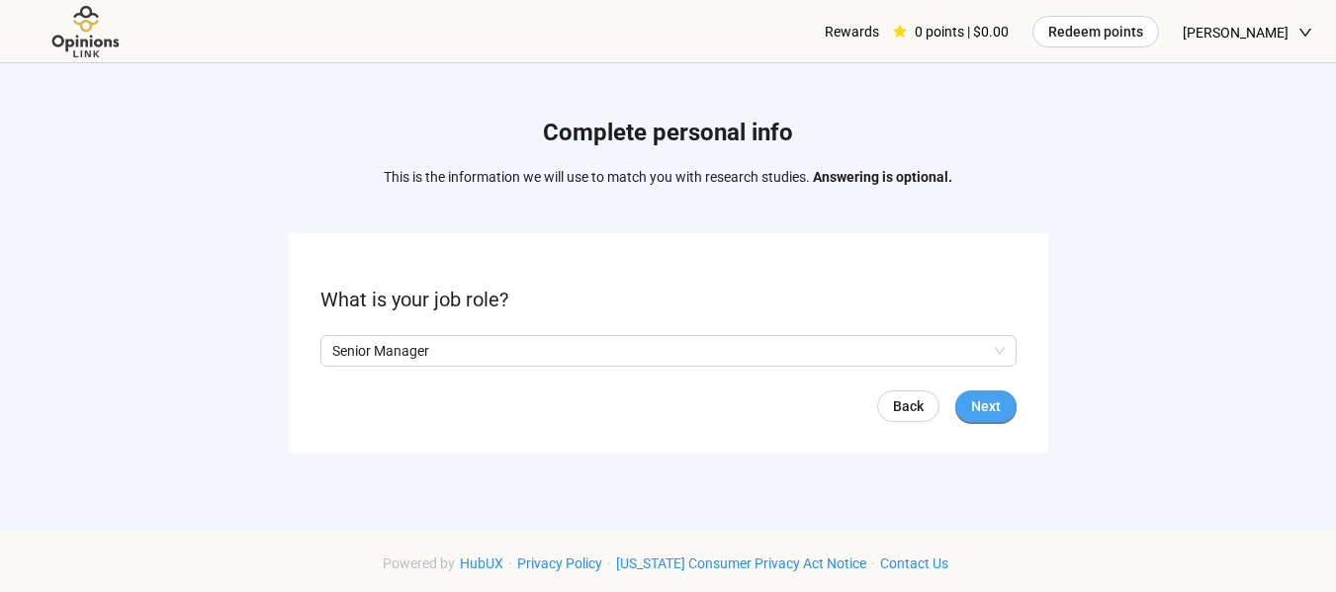
click at [999, 395] on span "Next" at bounding box center [986, 406] width 30 height 22
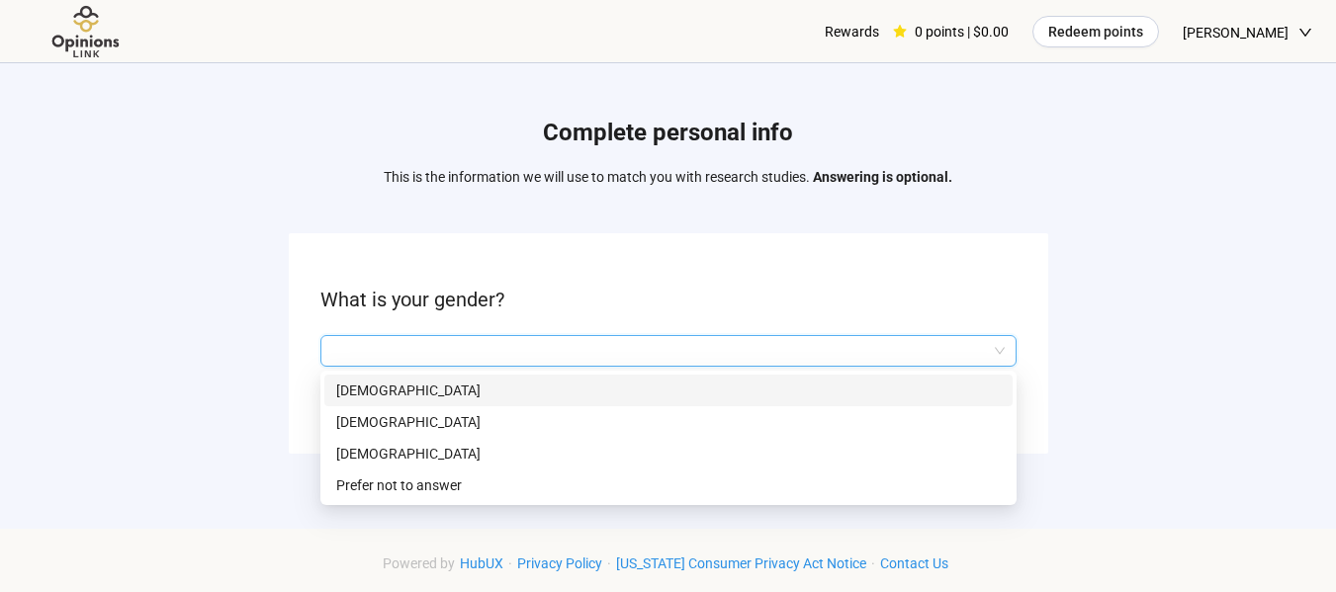
click at [871, 341] on input "search" at bounding box center [668, 351] width 672 height 30
click at [446, 390] on p "[DEMOGRAPHIC_DATA]" at bounding box center [668, 391] width 664 height 22
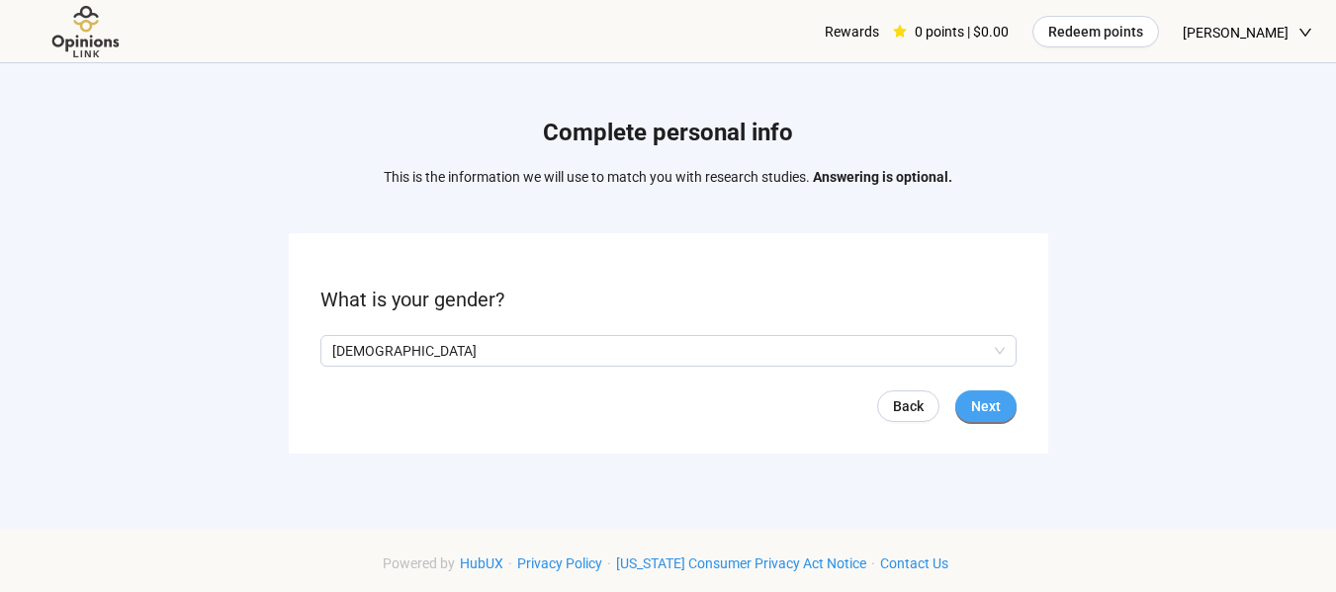
click at [963, 414] on button "Next" at bounding box center [985, 406] width 61 height 32
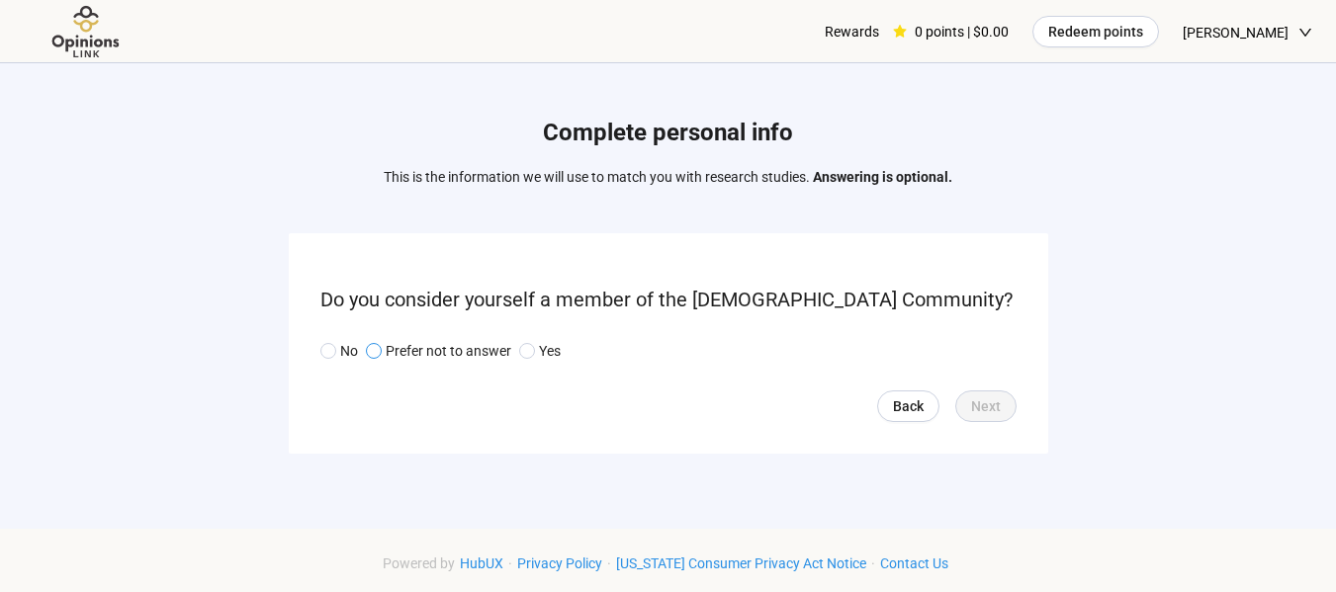
click at [381, 343] on span at bounding box center [374, 351] width 16 height 16
click at [995, 400] on span "Next" at bounding box center [986, 406] width 30 height 22
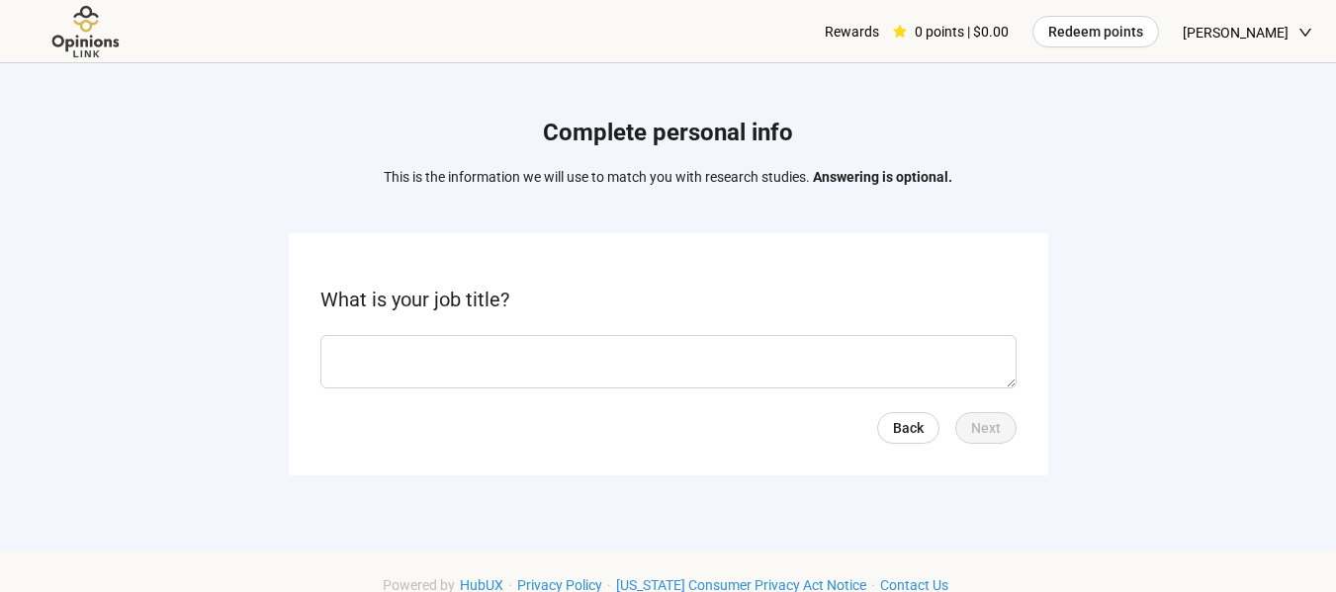
click at [779, 396] on form "What is your job title? Back Next" at bounding box center [668, 354] width 759 height 242
click at [762, 373] on textarea at bounding box center [668, 361] width 696 height 53
click at [723, 351] on textarea at bounding box center [668, 361] width 696 height 53
click at [723, 350] on textarea at bounding box center [668, 361] width 696 height 53
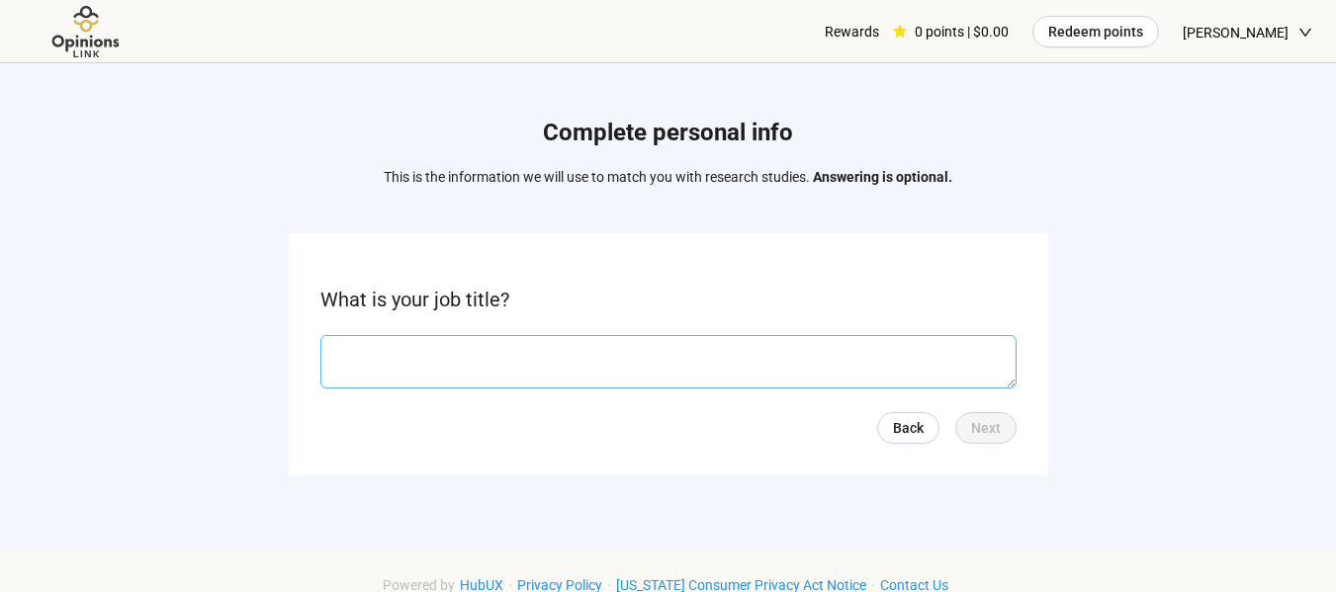
click at [723, 349] on textarea at bounding box center [668, 361] width 696 height 53
click at [723, 348] on textarea at bounding box center [668, 361] width 696 height 53
click at [723, 347] on textarea at bounding box center [668, 361] width 696 height 53
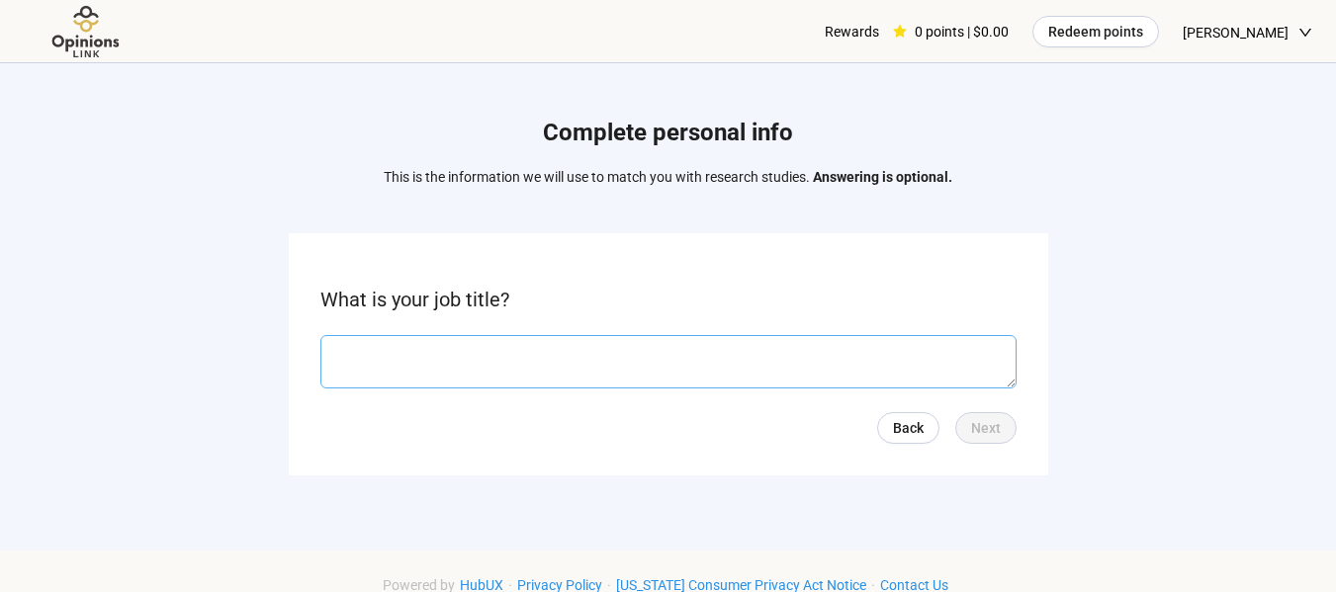
click at [723, 347] on textarea at bounding box center [668, 361] width 696 height 53
click at [723, 346] on textarea at bounding box center [668, 361] width 696 height 53
click at [660, 345] on textarea at bounding box center [668, 361] width 696 height 53
type textarea "*"
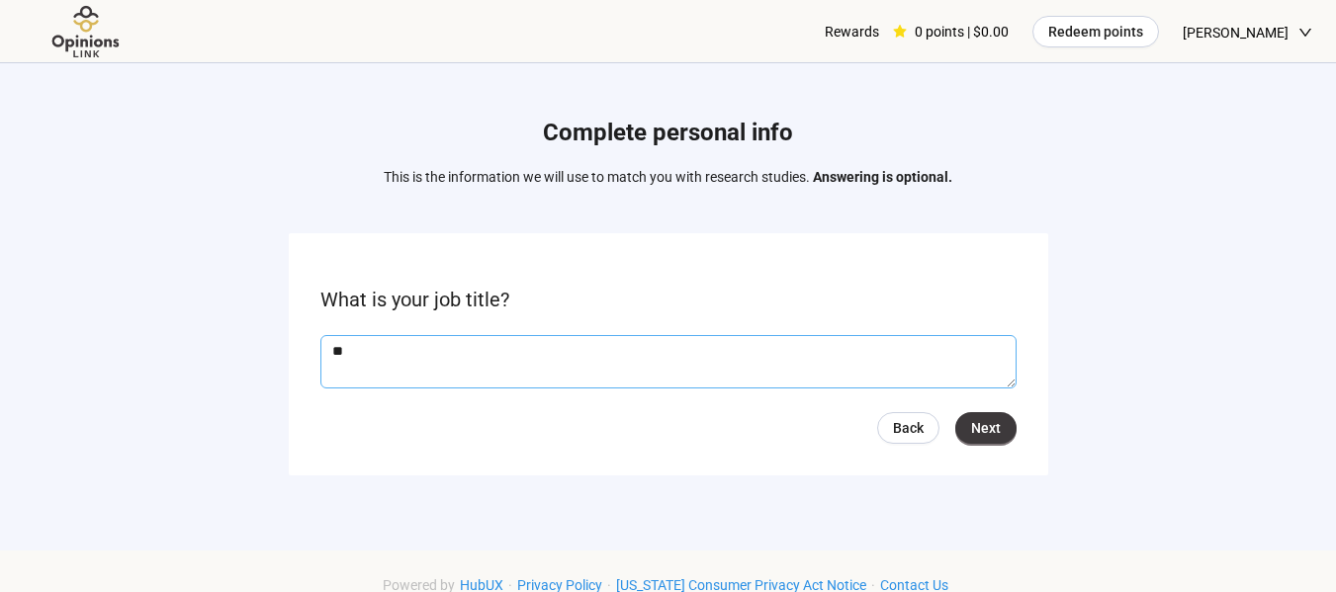
type textarea "*"
type textarea "*******"
click at [993, 439] on button "Next" at bounding box center [985, 428] width 61 height 32
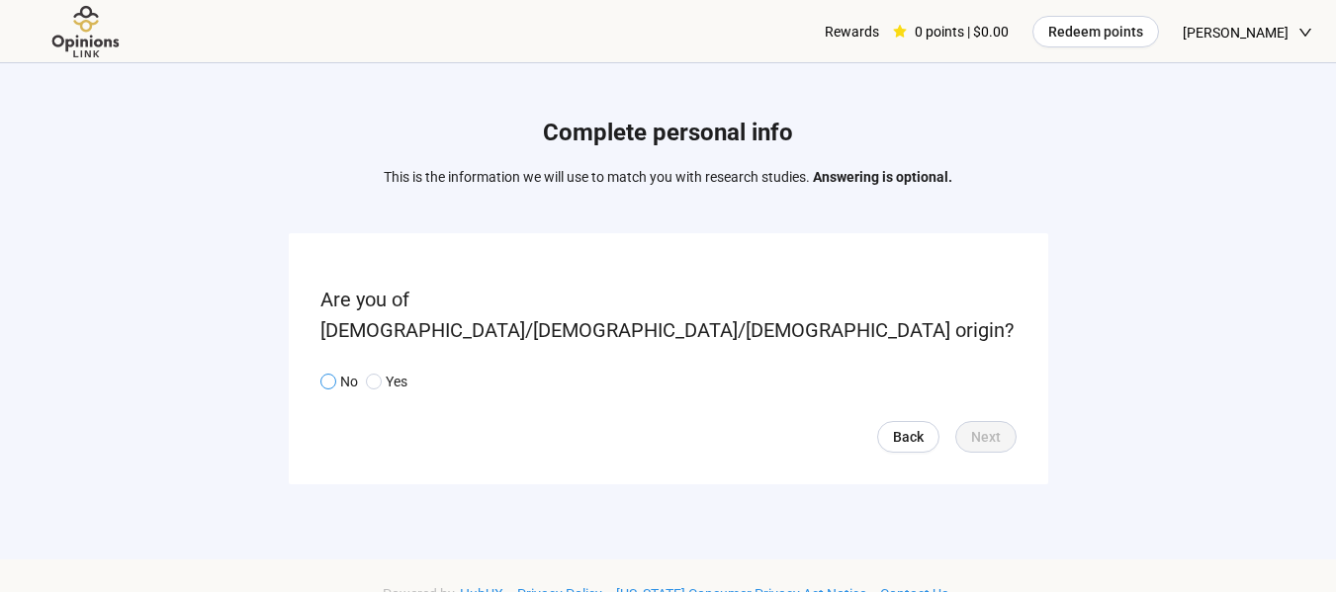
click at [337, 371] on span "No" at bounding box center [347, 382] width 22 height 22
click at [986, 426] on span "Next" at bounding box center [986, 437] width 30 height 22
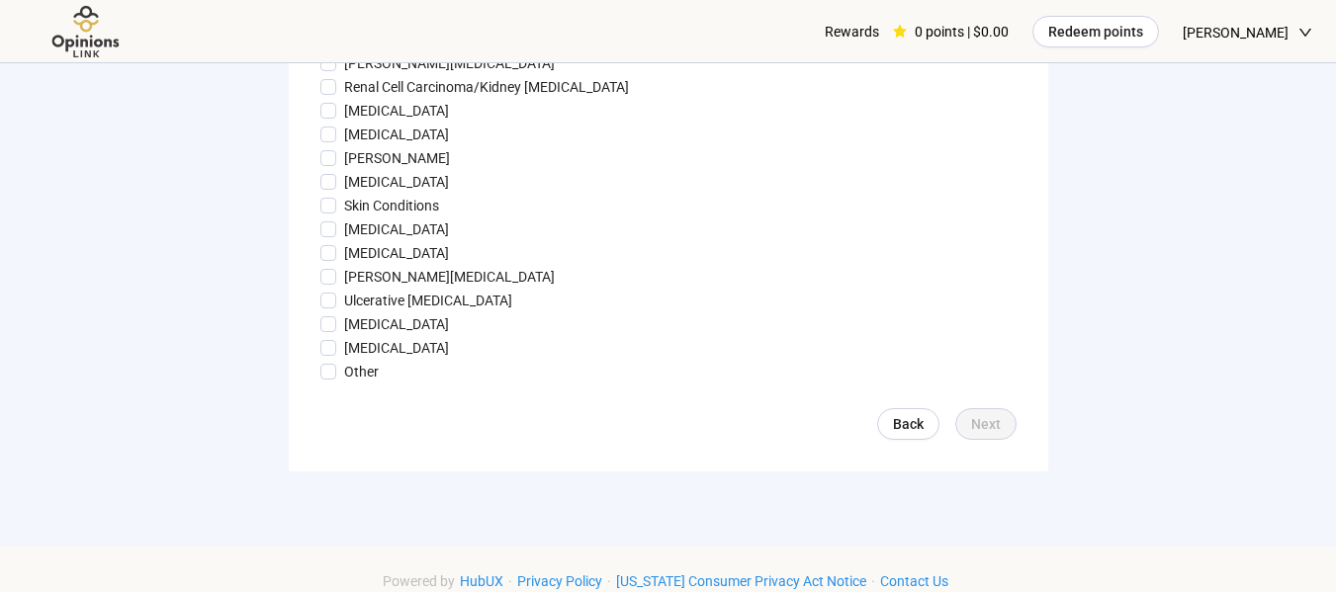
scroll to position [2182, 0]
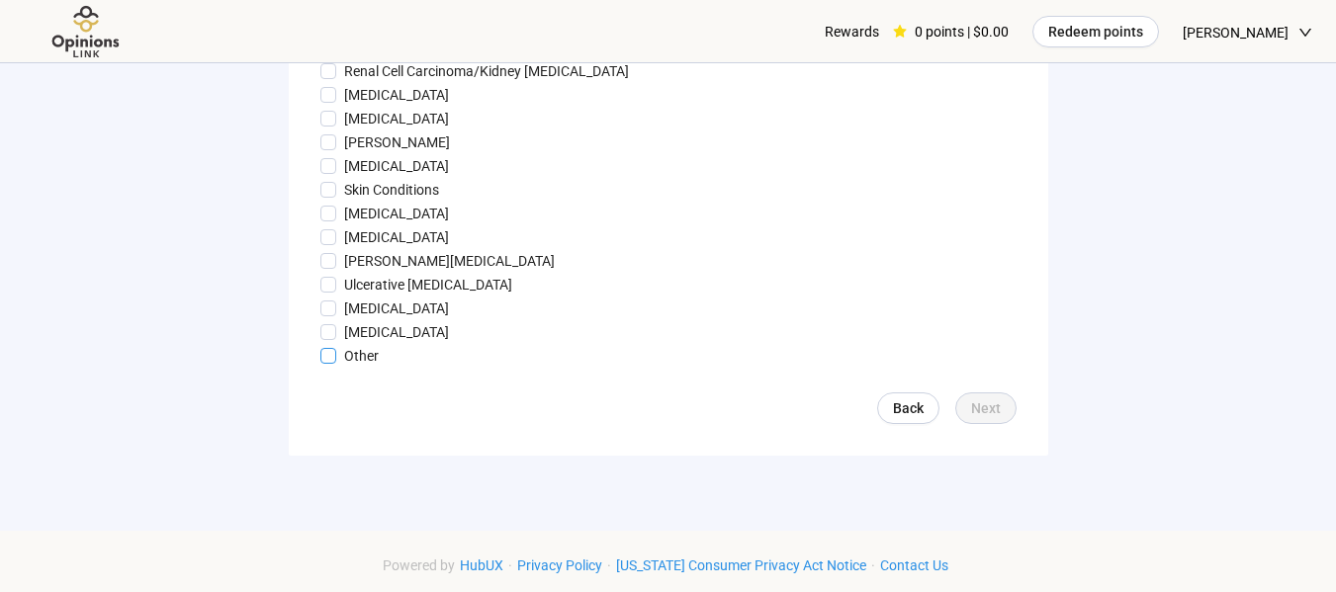
click at [341, 367] on span "Other" at bounding box center [361, 356] width 50 height 22
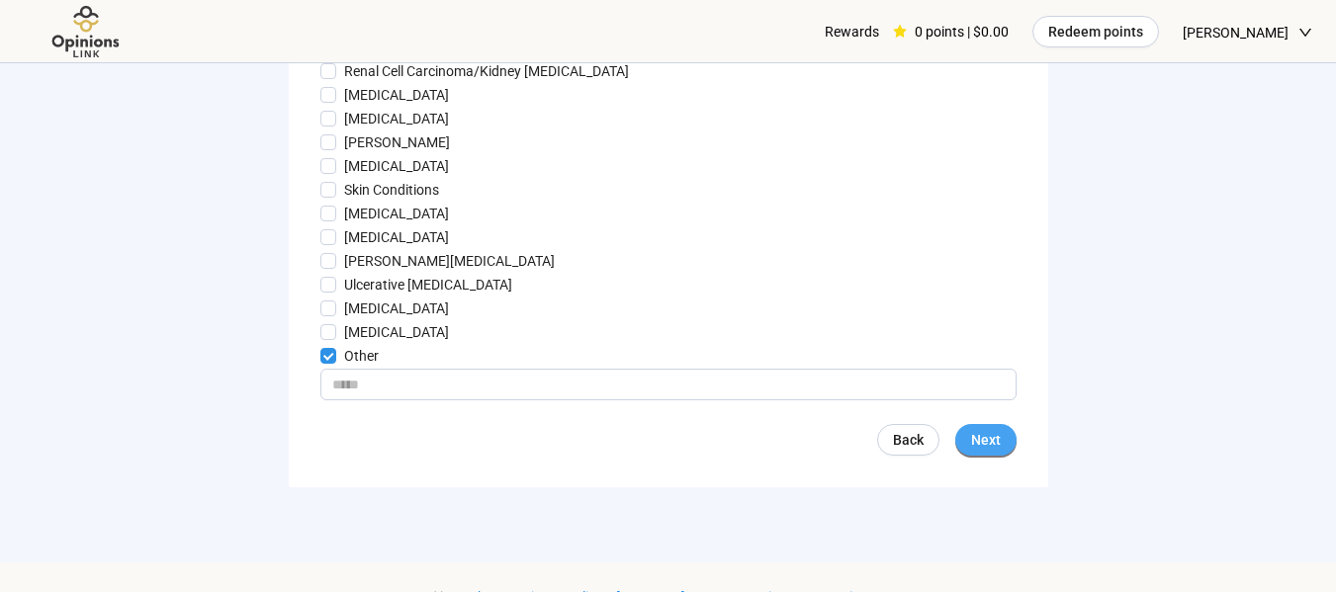
click at [1011, 456] on button "Next" at bounding box center [985, 440] width 61 height 32
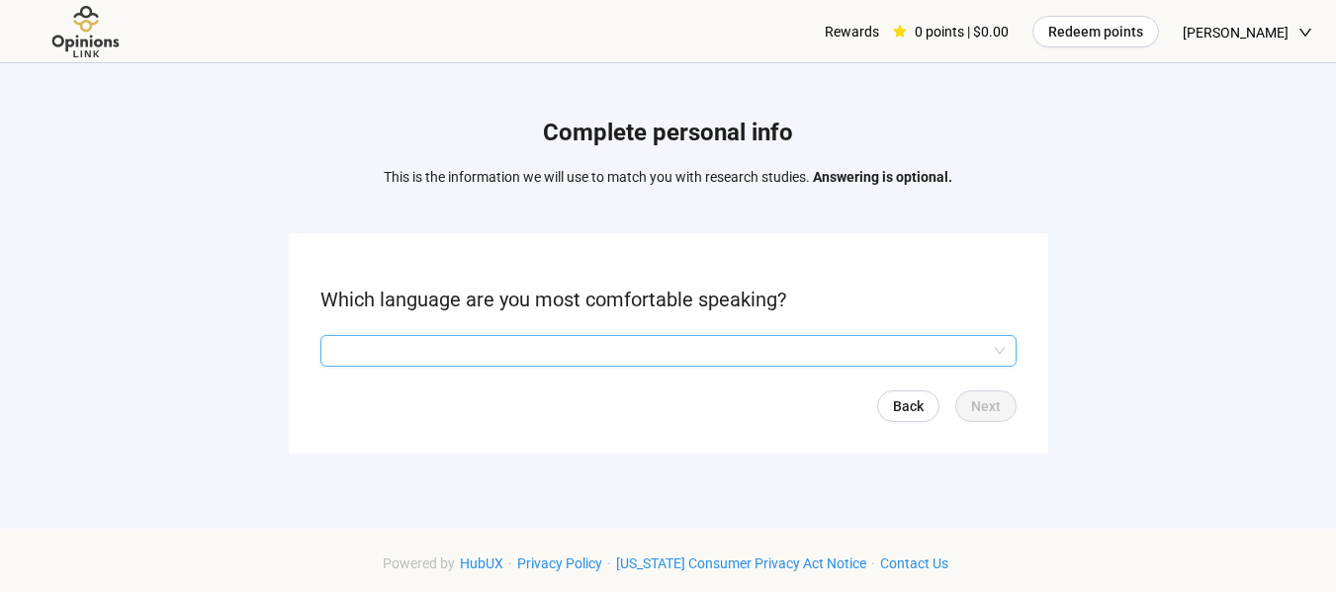
click at [715, 336] on input "search" at bounding box center [668, 351] width 672 height 30
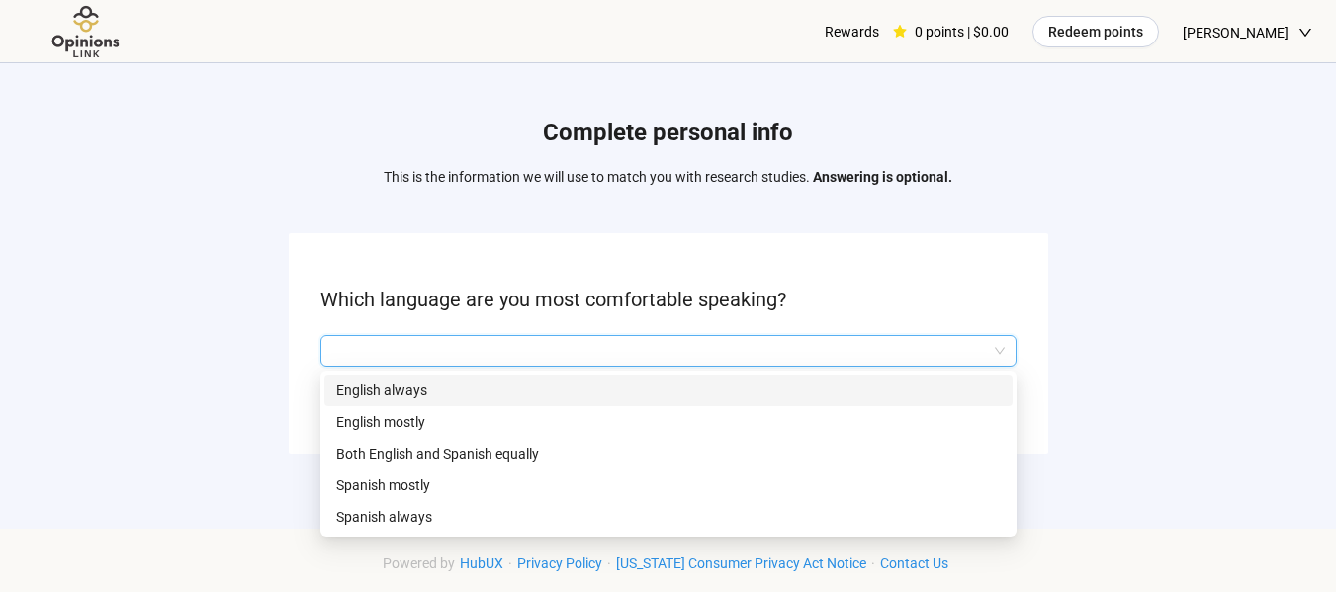
click at [401, 388] on p "English always" at bounding box center [668, 391] width 664 height 22
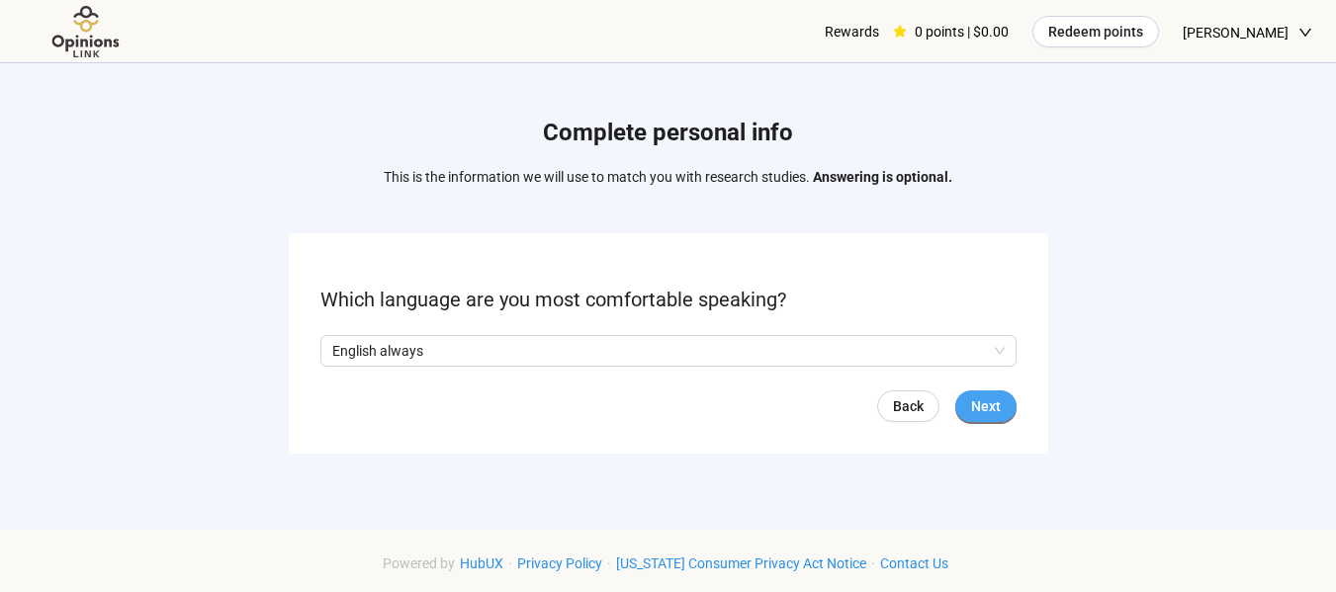
click at [992, 390] on button "Next" at bounding box center [985, 406] width 61 height 32
click at [333, 346] on span at bounding box center [328, 351] width 16 height 16
click at [1011, 393] on button "Next" at bounding box center [985, 406] width 61 height 32
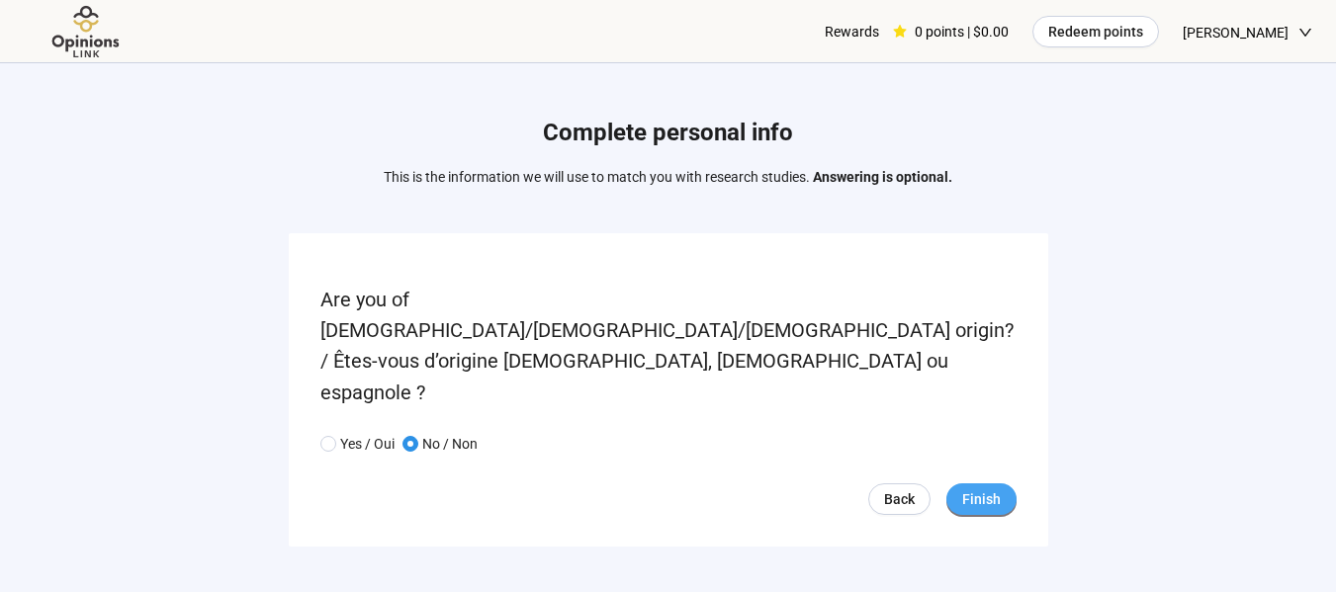
click at [989, 488] on span "Finish" at bounding box center [981, 499] width 39 height 22
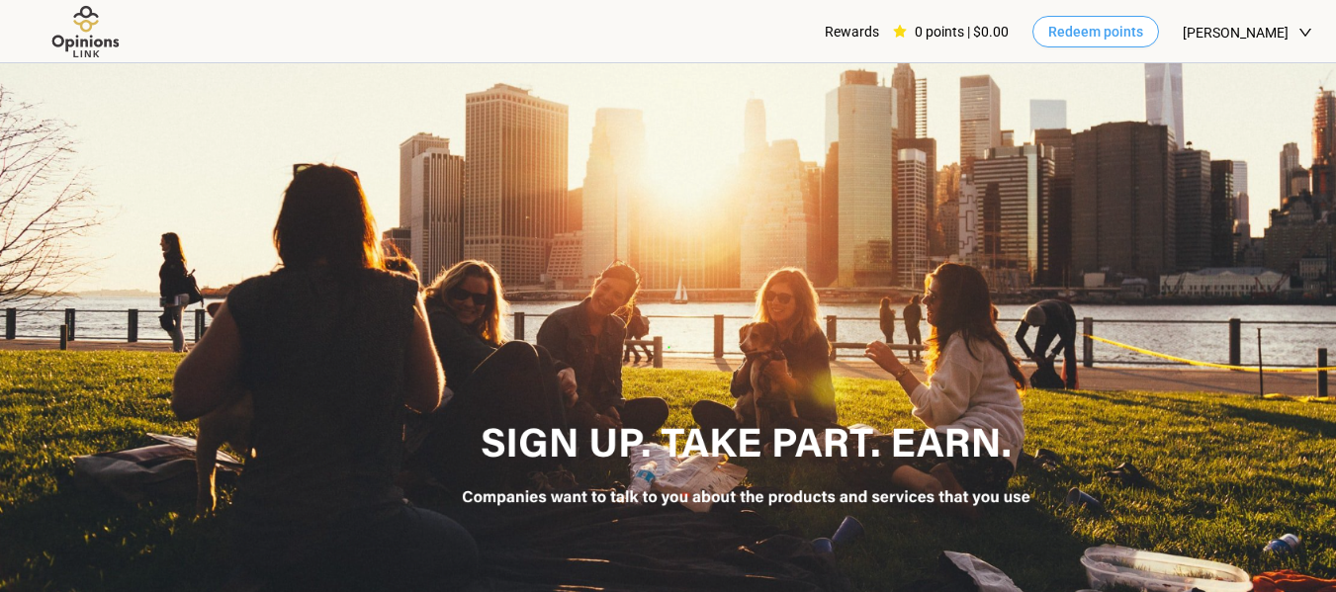
click at [1116, 27] on span "Redeem points" at bounding box center [1095, 32] width 95 height 22
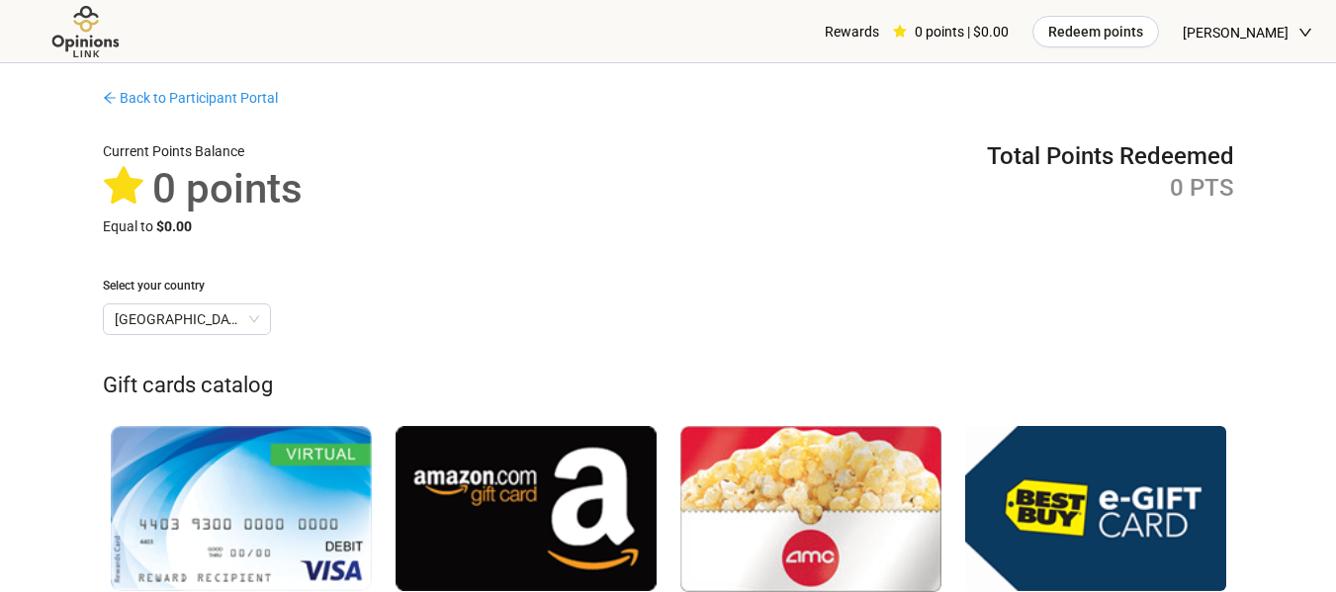
click at [847, 225] on div "Current Points Balance 0 points Equal to $0.00 Total Points Redeemed 0 PTS" at bounding box center [668, 188] width 1131 height 97
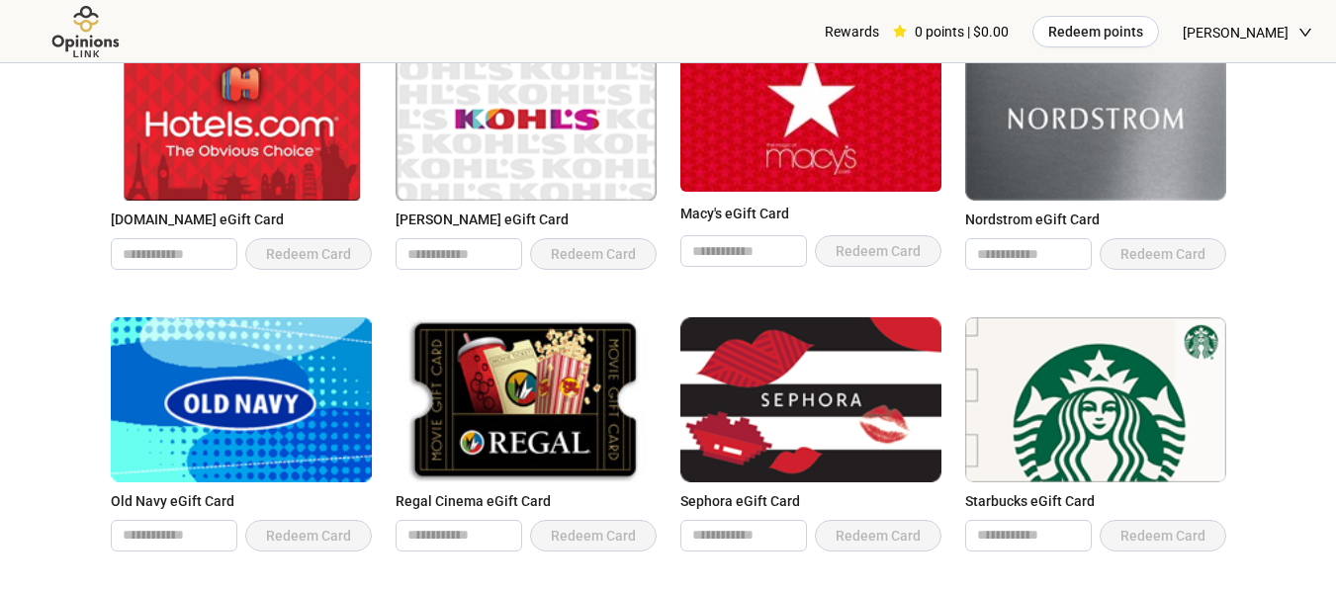
scroll to position [1186, 0]
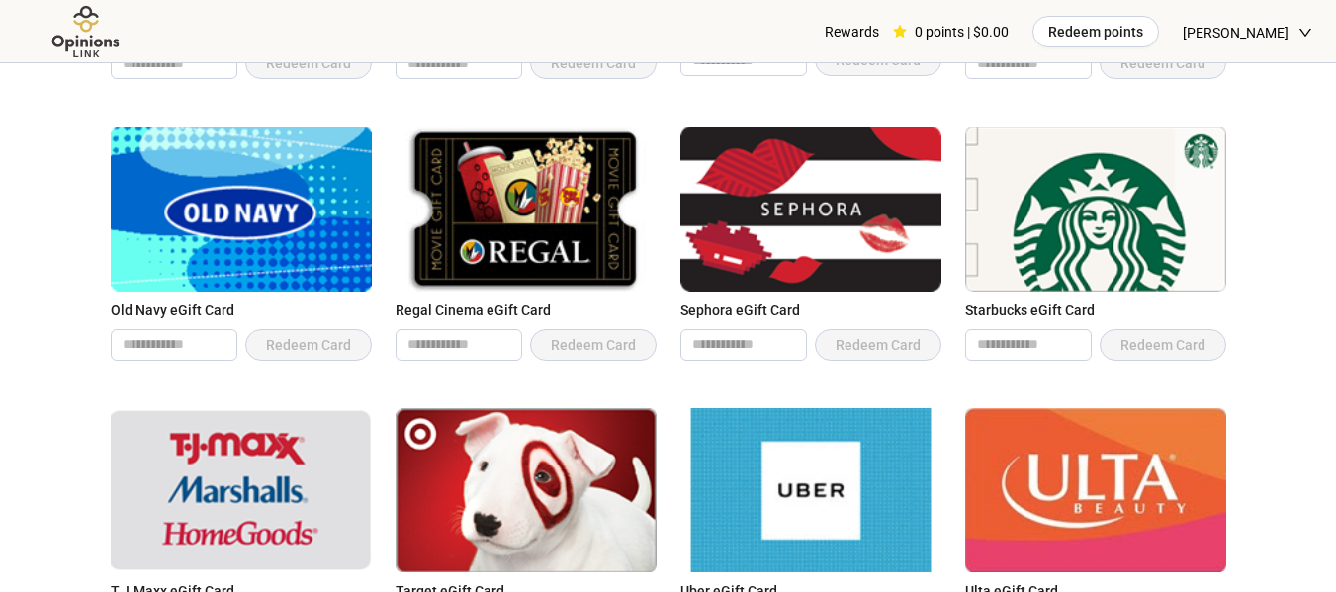
click at [586, 225] on img at bounding box center [525, 209] width 261 height 164
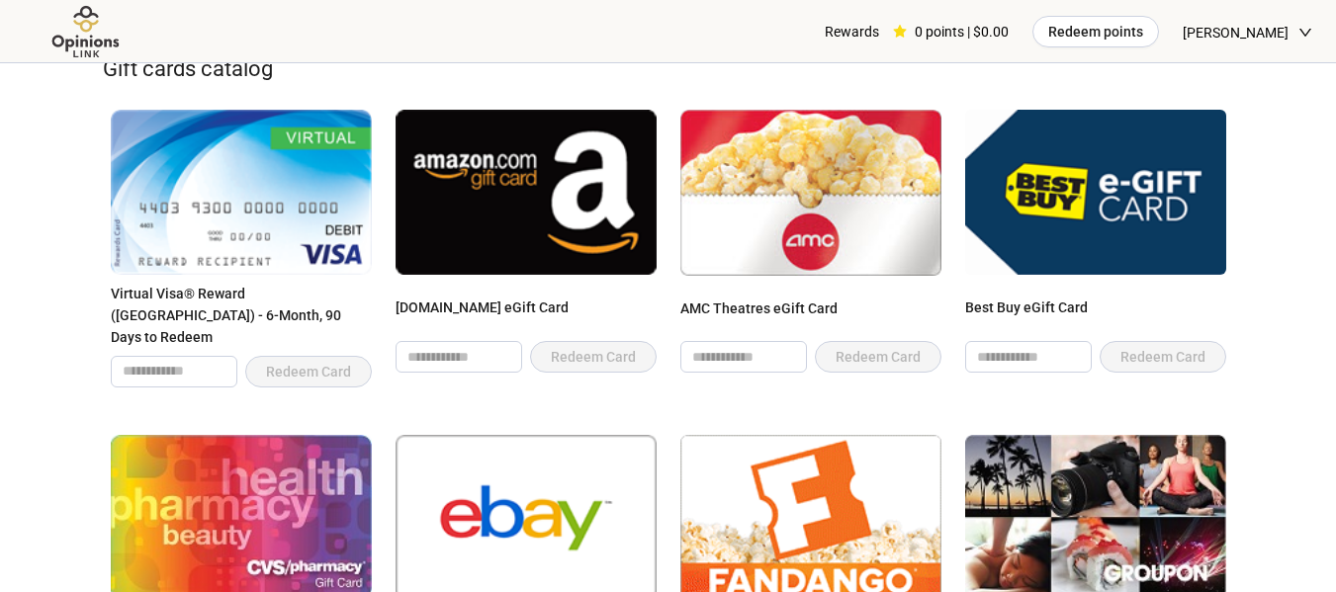
scroll to position [0, 0]
